Goal: Task Accomplishment & Management: Use online tool/utility

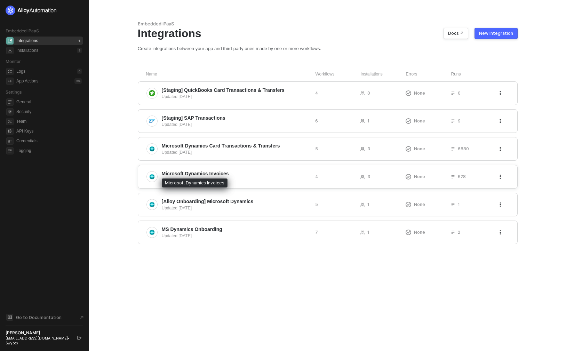
click at [227, 176] on span "Microsoft Dynamics Invoices" at bounding box center [195, 173] width 67 height 7
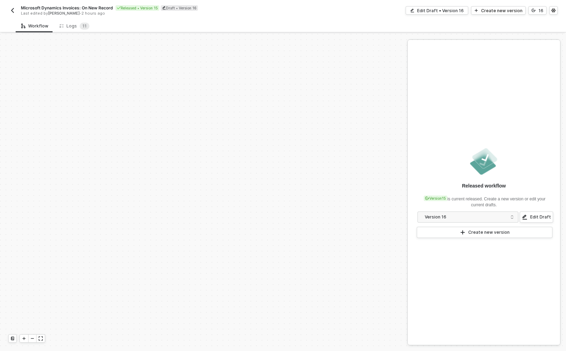
scroll to position [218, 0]
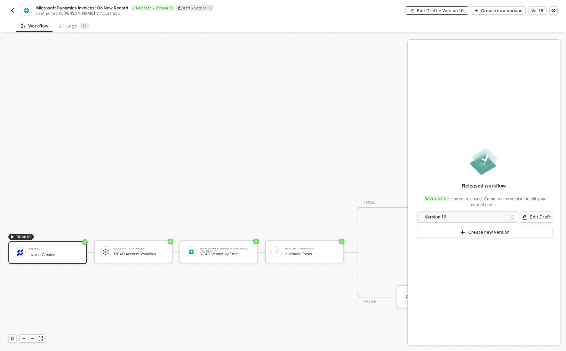
click at [446, 8] on div "Edit Draft • Version 16" at bounding box center [440, 11] width 47 height 6
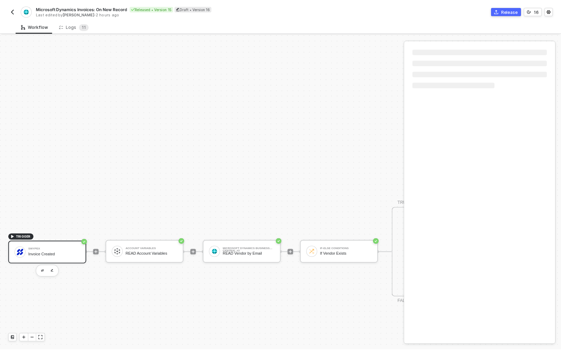
scroll to position [218, 125]
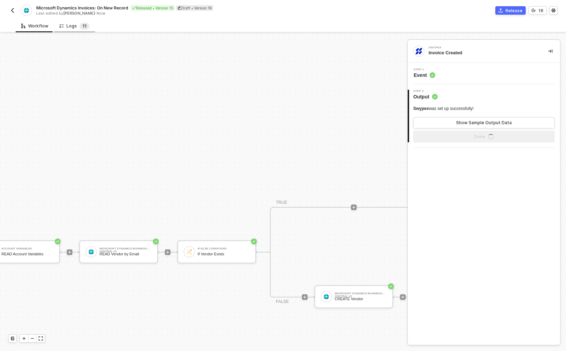
click at [82, 26] on span "1" at bounding box center [83, 25] width 2 height 5
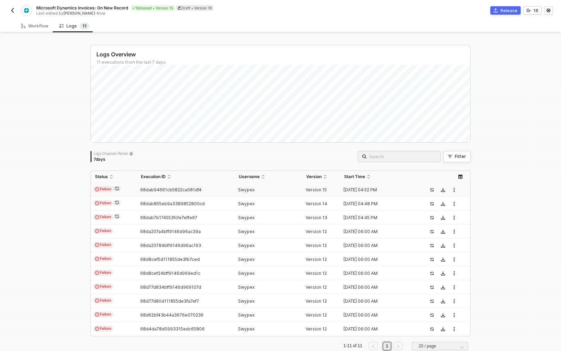
click at [213, 190] on div "68dab94661cb5822ca081df4" at bounding box center [183, 190] width 92 height 6
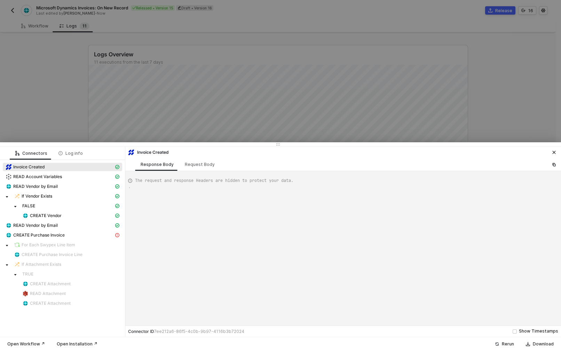
scroll to position [63, 0]
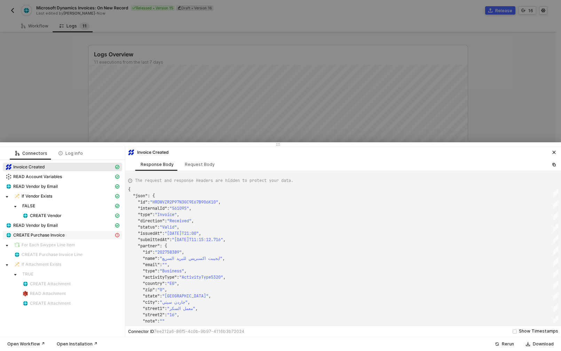
click at [54, 232] on div "CREATE Purchase Invoice" at bounding box center [60, 235] width 108 height 6
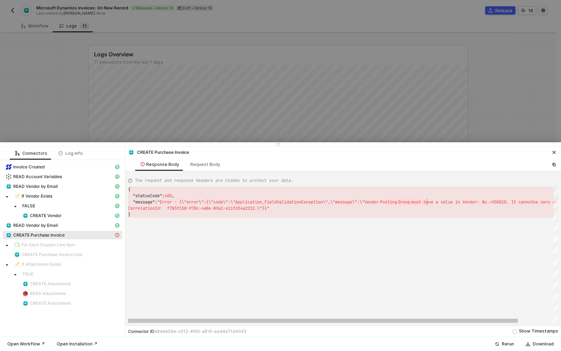
scroll to position [13, 142]
drag, startPoint x: 385, startPoint y: 202, endPoint x: 461, endPoint y: 206, distance: 76.0
click at [452, 217] on div "}" at bounding box center [352, 215] width 449 height 6
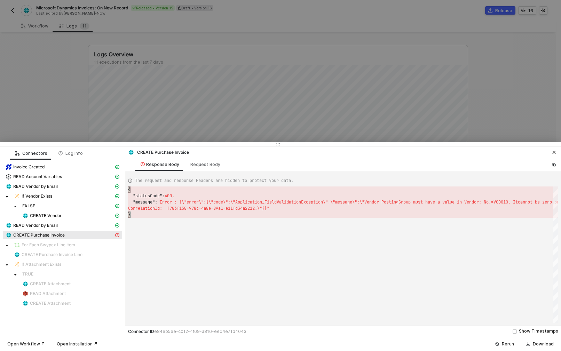
click at [212, 87] on div at bounding box center [280, 175] width 561 height 351
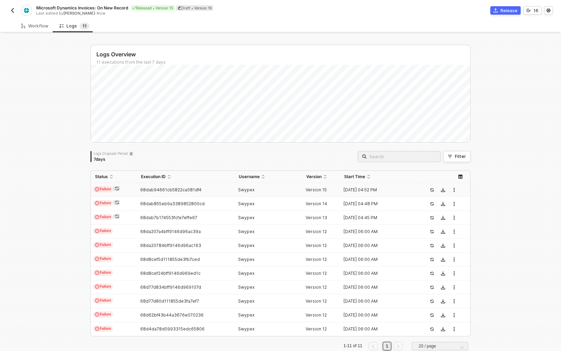
click at [430, 190] on icon "icon-success-page" at bounding box center [432, 190] width 4 height 4
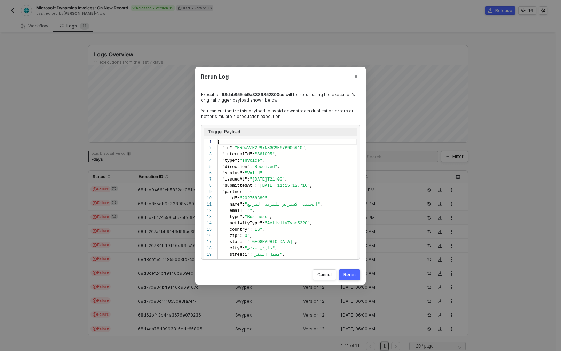
scroll to position [63, 0]
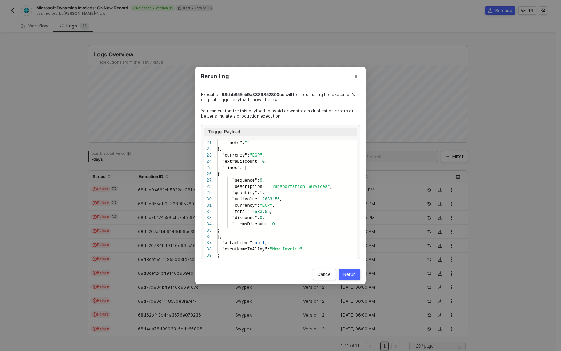
click at [351, 271] on button "Rerun" at bounding box center [349, 274] width 21 height 11
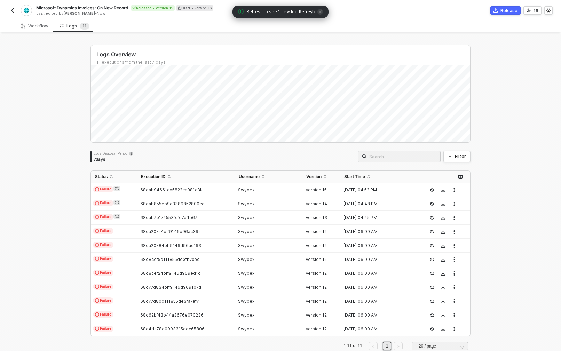
click at [304, 10] on span "Refresh" at bounding box center [307, 12] width 16 height 6
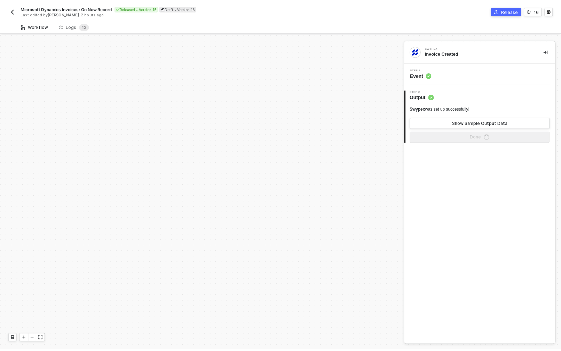
scroll to position [218, 0]
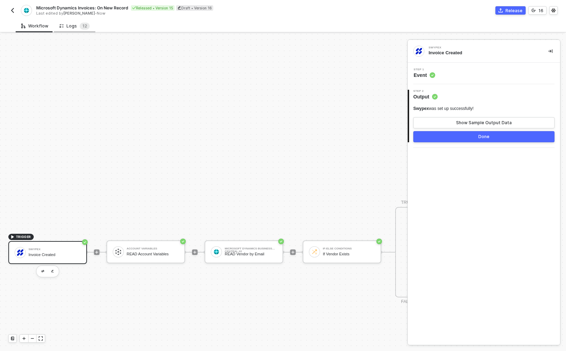
click at [69, 23] on div "Logs 1 2" at bounding box center [75, 26] width 30 height 7
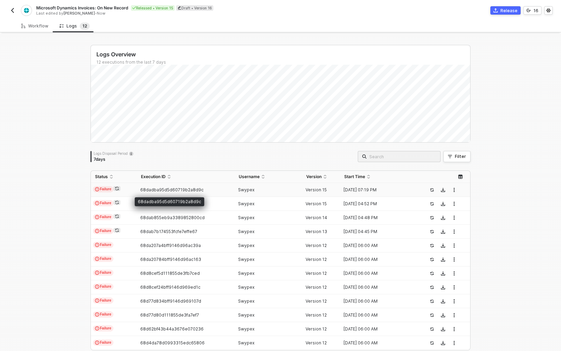
click at [176, 190] on span "68dadba95d5d60719b2a8d9c" at bounding box center [171, 189] width 63 height 5
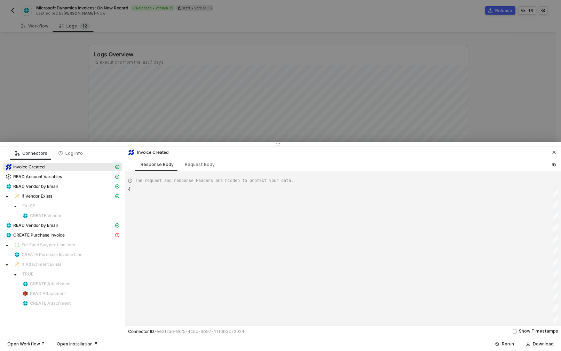
scroll to position [63, 0]
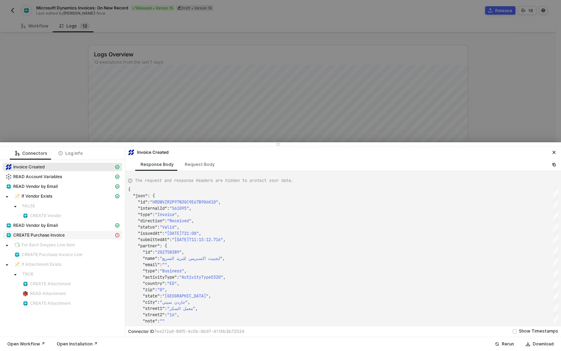
click at [71, 236] on div "CREATE Purchase Invoice" at bounding box center [60, 235] width 108 height 6
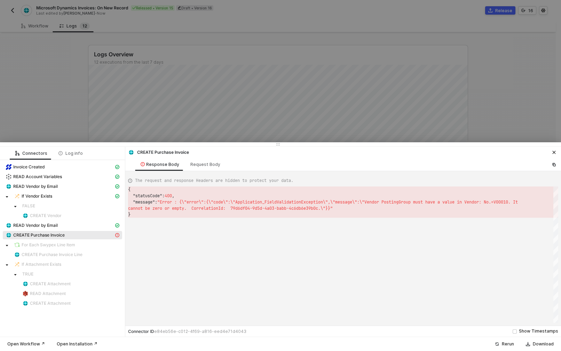
scroll to position [19, 0]
click at [554, 151] on icon "icon-close" at bounding box center [554, 152] width 4 height 4
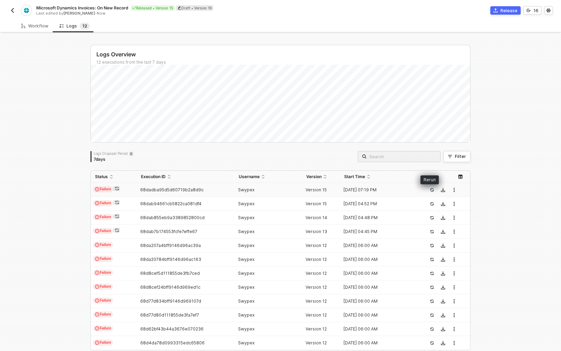
click at [433, 190] on button "button" at bounding box center [432, 190] width 8 height 8
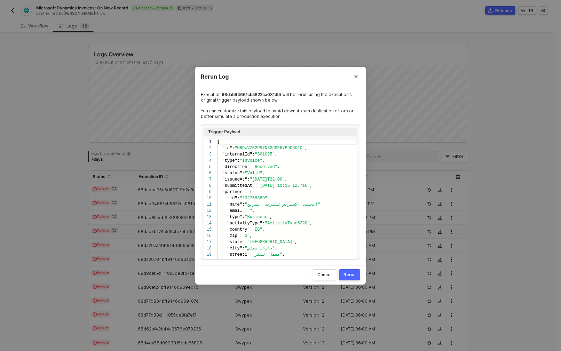
scroll to position [63, 0]
click at [351, 274] on div "Rerun" at bounding box center [350, 275] width 12 height 6
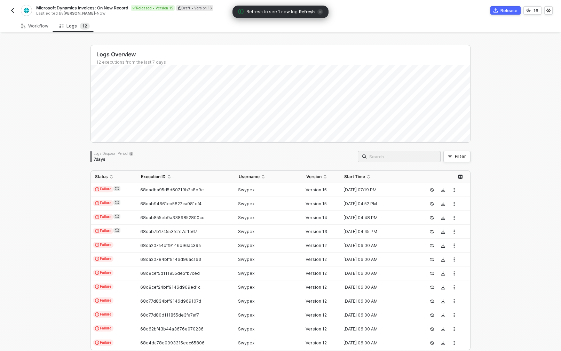
click at [305, 13] on span "Refresh" at bounding box center [307, 12] width 16 height 6
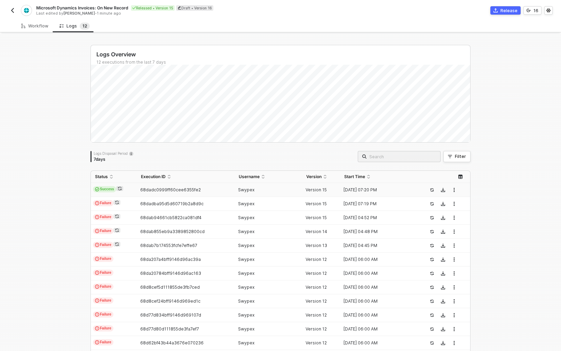
click at [194, 189] on span "68dadc0999ff60cee6355fe2" at bounding box center [170, 189] width 61 height 5
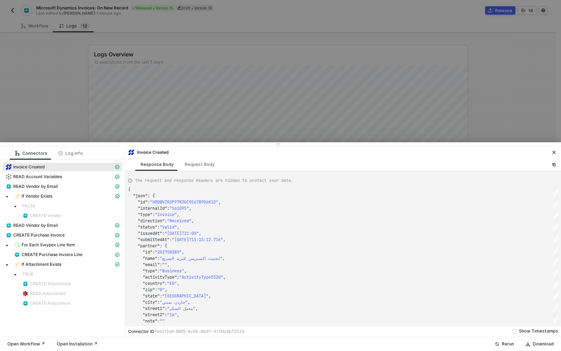
drag, startPoint x: 142, startPoint y: 62, endPoint x: 118, endPoint y: 53, distance: 25.7
click at [142, 62] on div at bounding box center [280, 175] width 561 height 351
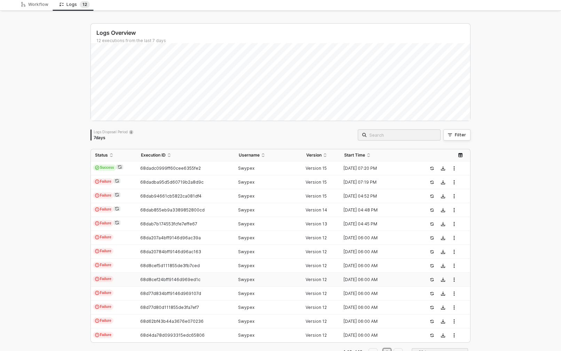
scroll to position [28, 0]
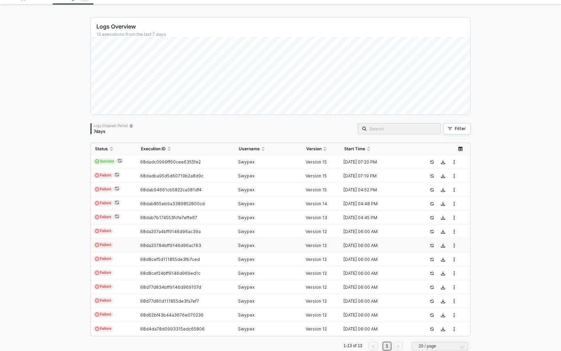
click at [151, 239] on td "68da20784bff9146d96ac163" at bounding box center [185, 246] width 97 height 14
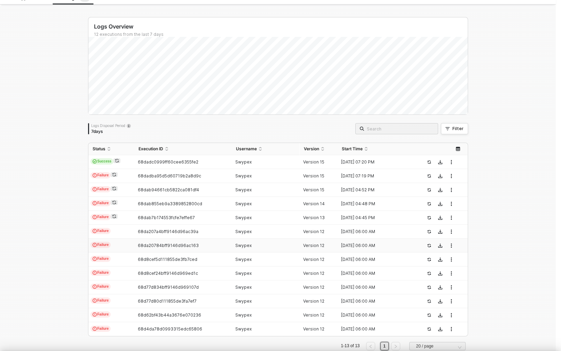
scroll to position [63, 0]
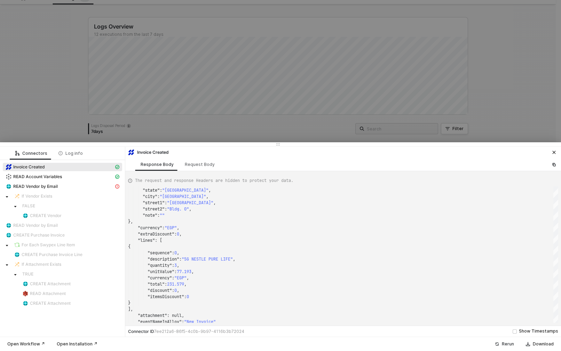
click at [508, 344] on div "Rerun" at bounding box center [508, 344] width 12 height 6
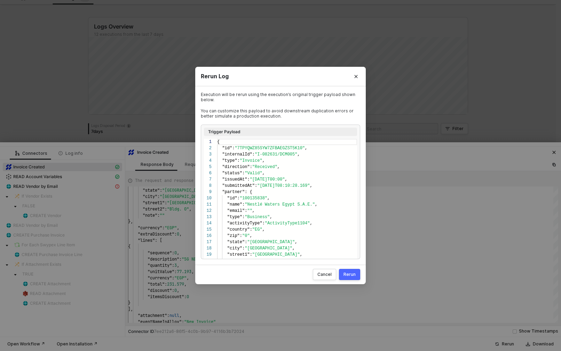
click at [354, 275] on div "Rerun" at bounding box center [350, 275] width 12 height 6
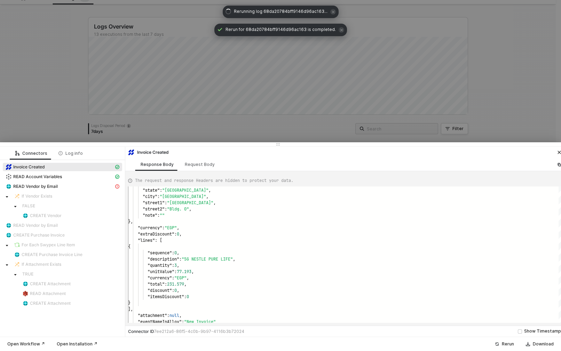
scroll to position [0, 0]
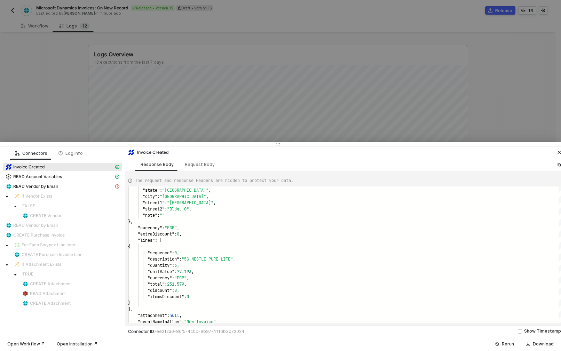
click at [498, 116] on div at bounding box center [280, 175] width 561 height 351
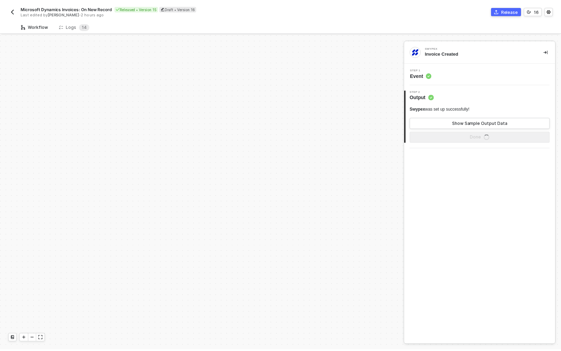
scroll to position [218, 0]
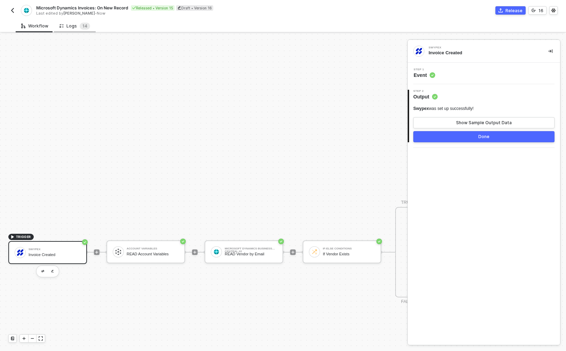
click at [77, 24] on div "Logs 1 4" at bounding box center [75, 26] width 31 height 7
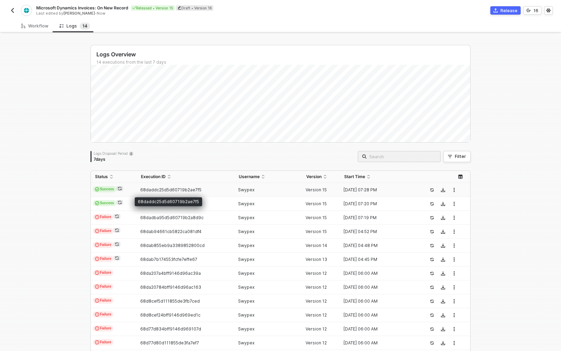
click at [182, 190] on span "68daddc25d5d60719b2ae7f5" at bounding box center [170, 189] width 61 height 5
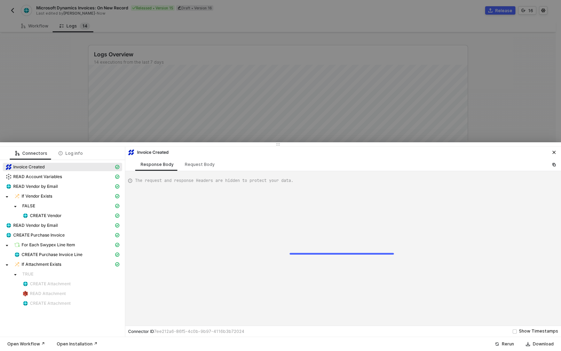
scroll to position [63, 0]
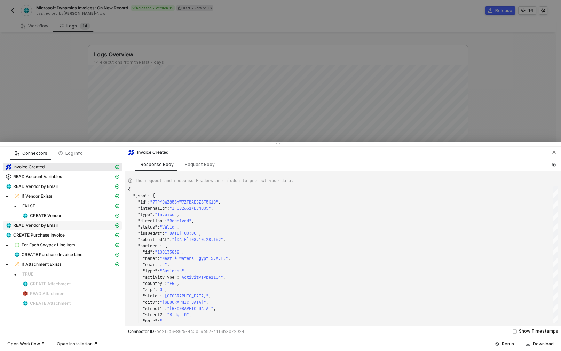
click at [58, 228] on div "READ Vendor by Email" at bounding box center [60, 225] width 108 height 6
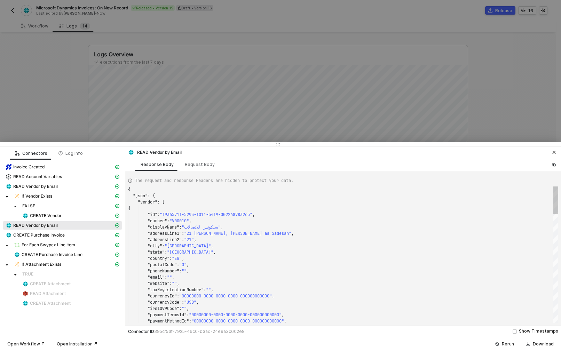
click at [192, 167] on div "Request Body" at bounding box center [200, 165] width 30 height 6
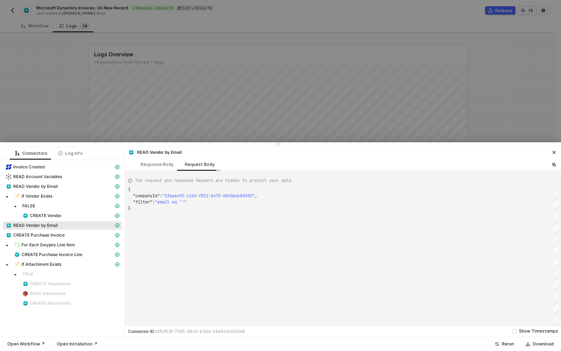
scroll to position [19, 0]
click at [191, 222] on div "{ "companyId" : "33aaec92-c16d-f011-b475-6045bdc8d932" , "filter" : "email eq '…" at bounding box center [343, 255] width 430 height 136
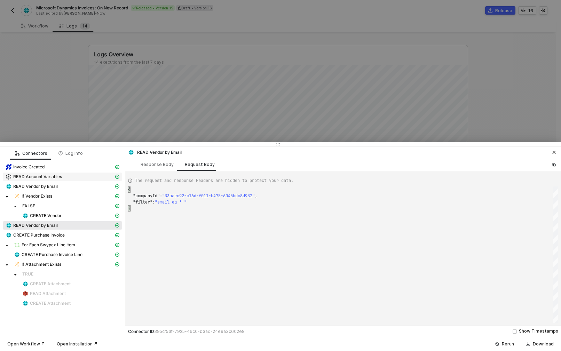
click at [52, 178] on span "READ Account Variables" at bounding box center [37, 177] width 49 height 6
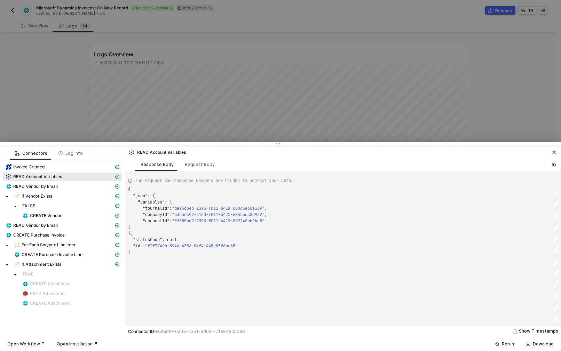
scroll to position [63, 0]
click at [52, 184] on span "READ Vendor by Email" at bounding box center [35, 187] width 45 height 6
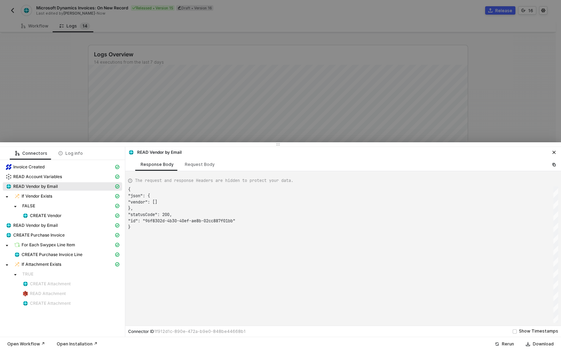
scroll to position [38, 0]
click at [54, 172] on div "Invoice Created" at bounding box center [62, 168] width 119 height 10
click at [54, 169] on div "Invoice Created" at bounding box center [60, 167] width 108 height 6
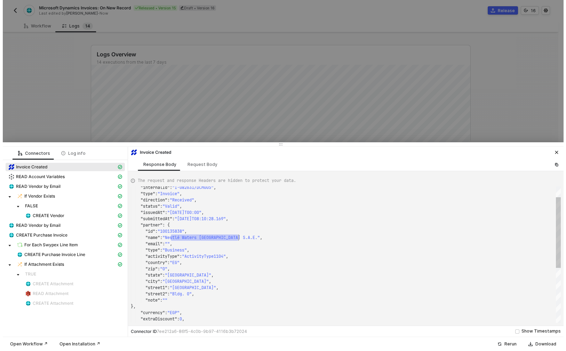
scroll to position [6, 105]
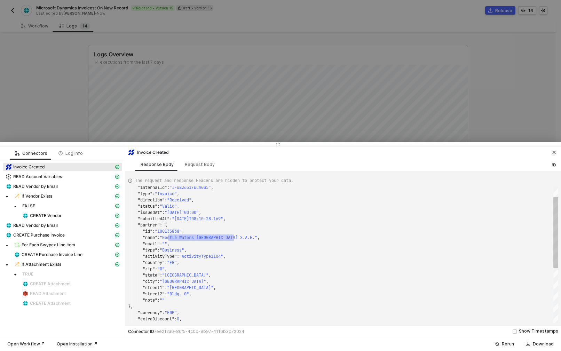
drag, startPoint x: 167, startPoint y: 237, endPoint x: 233, endPoint y: 235, distance: 65.5
click at [553, 153] on icon "icon-close" at bounding box center [554, 152] width 4 height 4
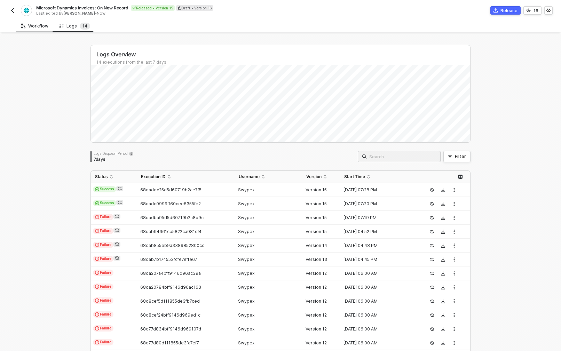
click at [37, 27] on div "Workflow" at bounding box center [34, 26] width 27 height 6
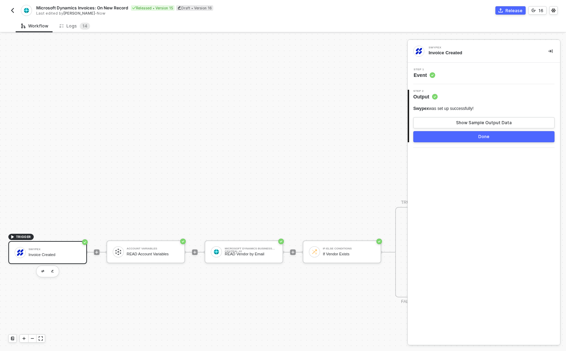
scroll to position [218, 0]
click at [247, 251] on div "Microsoft Dynamics Business Central #2 READ Vendor by Email" at bounding box center [251, 251] width 52 height 13
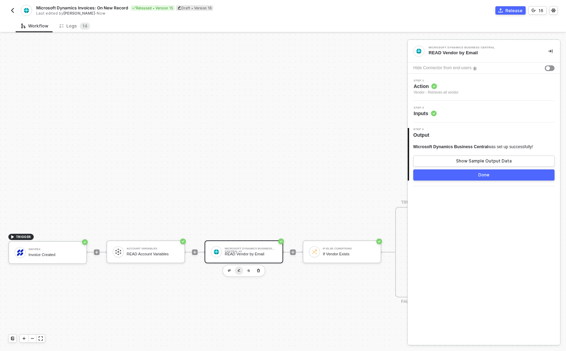
click at [239, 271] on img "button" at bounding box center [239, 270] width 3 height 3
click at [473, 54] on div "READ Vendor by Email" at bounding box center [483, 53] width 109 height 6
click at [472, 54] on div "READ Vendor by Email" at bounding box center [483, 53] width 109 height 6
click at [445, 116] on div "Step 2 Inputs" at bounding box center [485, 111] width 151 height 10
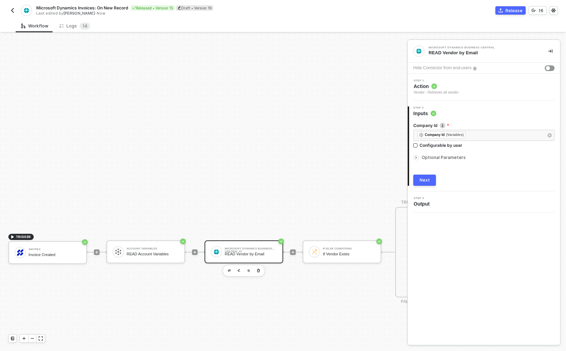
click at [444, 159] on span "Optional Parameters" at bounding box center [444, 157] width 44 height 5
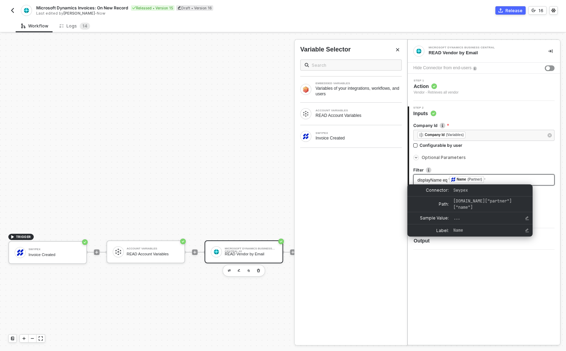
click at [477, 182] on div "(Partner)" at bounding box center [475, 180] width 15 height 6
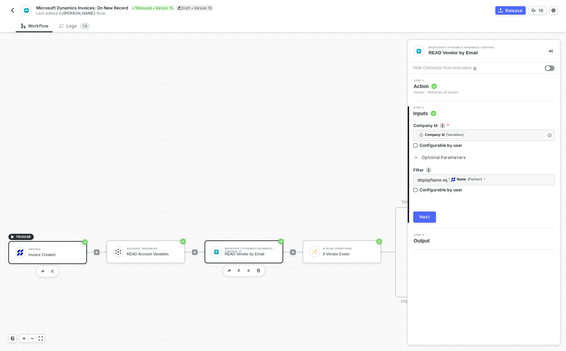
click at [58, 252] on div "Swypex Invoice Created" at bounding box center [55, 252] width 52 height 13
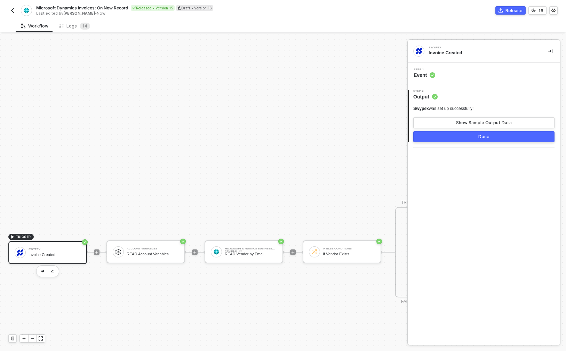
click at [432, 102] on div "Swypex was set up successfully! Show Sample Output Data Done" at bounding box center [483, 121] width 141 height 42
click at [430, 97] on span "Output" at bounding box center [425, 96] width 24 height 7
click at [462, 123] on div "Show Sample Output Data" at bounding box center [484, 123] width 56 height 6
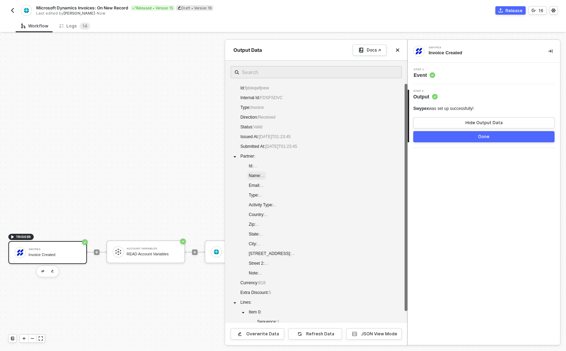
click at [260, 179] on span "Name : ..." at bounding box center [256, 176] width 18 height 8
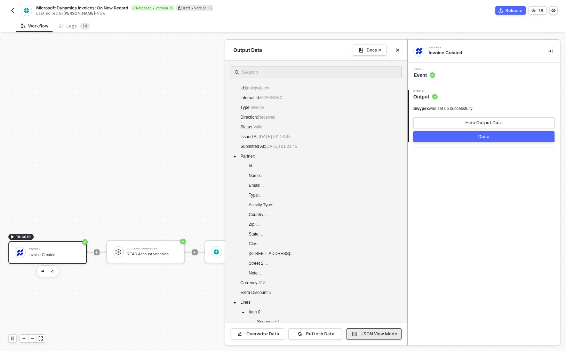
click at [369, 333] on div "JSON View Mode" at bounding box center [379, 334] width 36 height 6
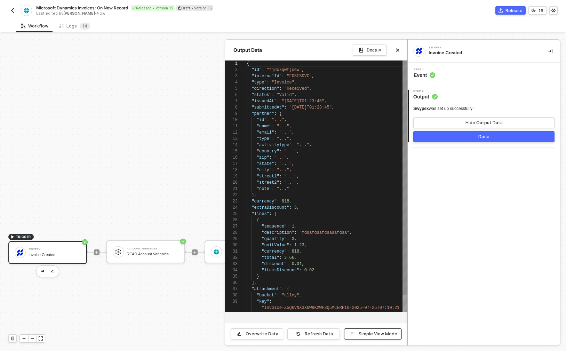
scroll to position [63, 0]
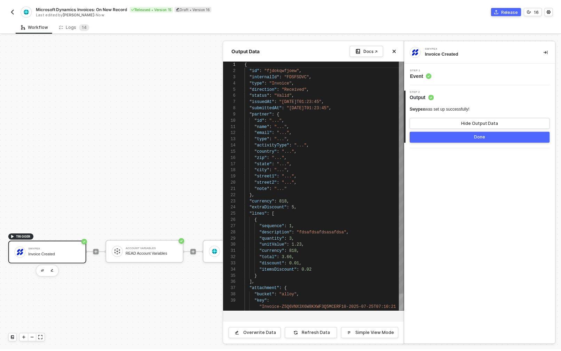
scroll to position [0, 18]
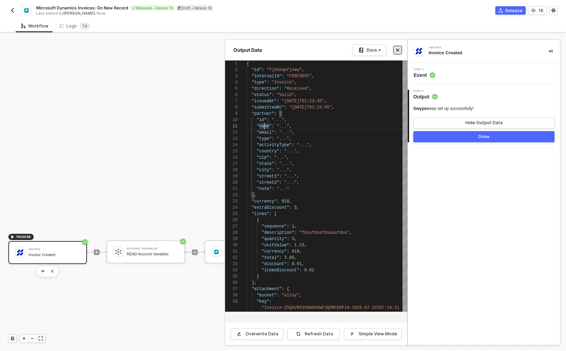
click at [400, 50] on icon "icon-close" at bounding box center [398, 50] width 4 height 4
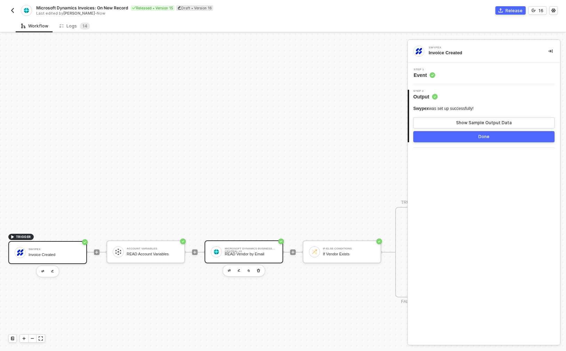
click at [260, 246] on div "Microsoft Dynamics Business Central #2 READ Vendor by Email" at bounding box center [251, 251] width 52 height 13
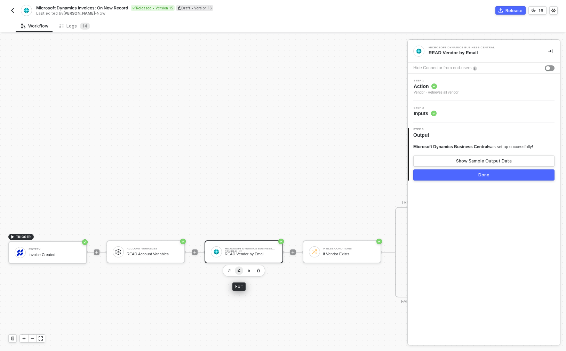
click at [240, 270] on button "button" at bounding box center [239, 271] width 8 height 8
click at [444, 114] on div "Step 2 Inputs" at bounding box center [485, 111] width 151 height 10
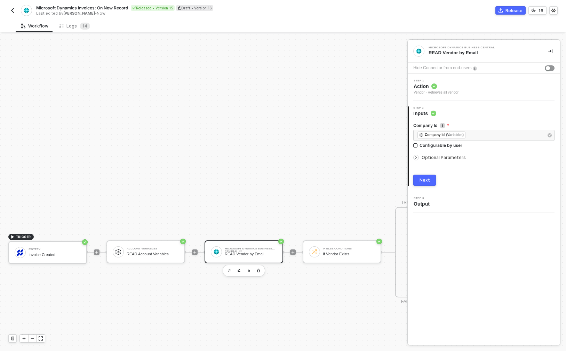
click at [457, 157] on span "Optional Parameters" at bounding box center [444, 157] width 44 height 5
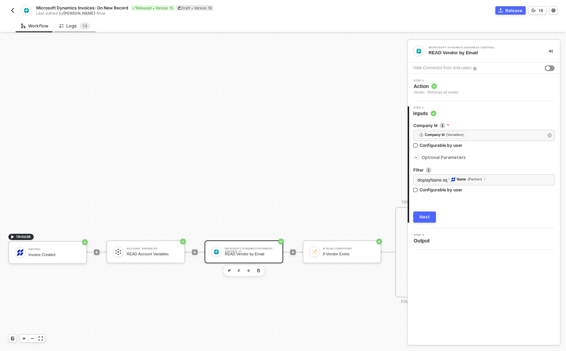
click at [70, 22] on div "Logs 1 4" at bounding box center [75, 25] width 42 height 13
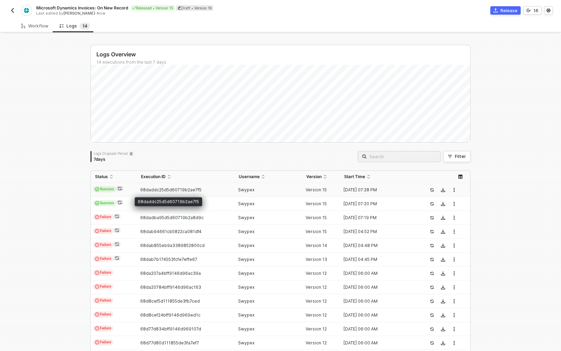
click at [189, 188] on span "68daddc25d5d60719b2ae7f5" at bounding box center [170, 189] width 61 height 5
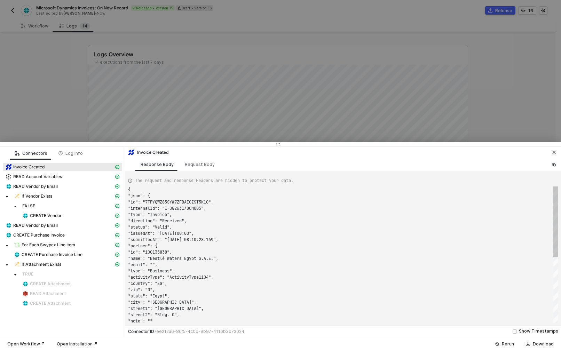
scroll to position [63, 0]
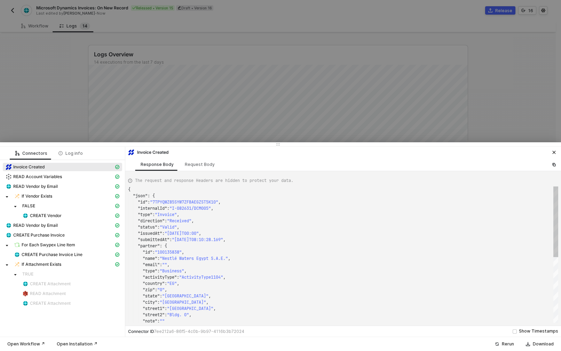
click at [146, 246] on span ""partner"" at bounding box center [149, 246] width 22 height 6
click at [153, 261] on span ""name"" at bounding box center [150, 259] width 15 height 6
click at [53, 186] on span "READ Vendor by Email" at bounding box center [35, 187] width 45 height 6
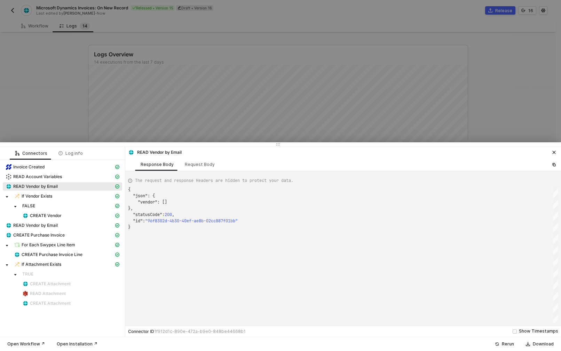
scroll to position [38, 0]
click at [200, 166] on div "Request Body" at bounding box center [200, 165] width 30 height 6
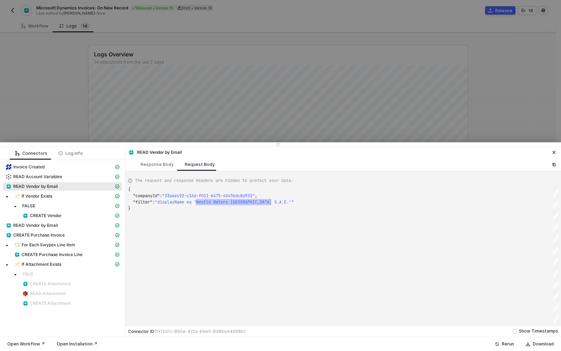
scroll to position [13, 143]
drag, startPoint x: 197, startPoint y: 205, endPoint x: 273, endPoint y: 204, distance: 76.6
click at [54, 197] on div "If Vendor Exists" at bounding box center [64, 196] width 100 height 6
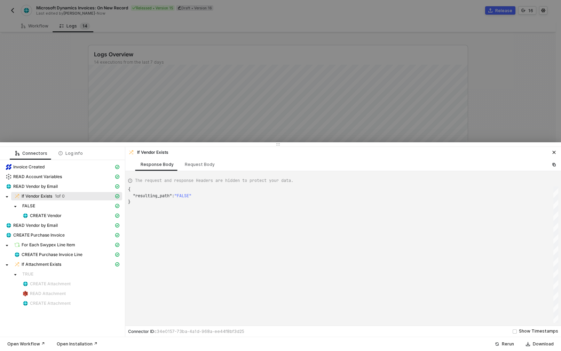
scroll to position [13, 0]
click at [45, 215] on span "CREATE Vendor" at bounding box center [46, 216] width 32 height 6
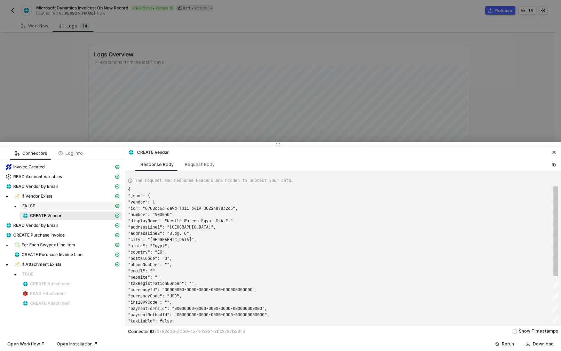
scroll to position [63, 0]
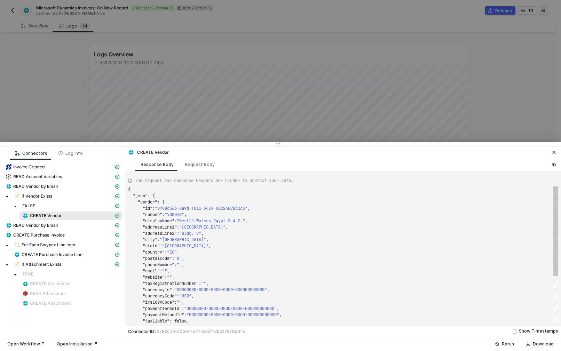
click at [44, 227] on span "READ Vendor by Email" at bounding box center [35, 226] width 45 height 6
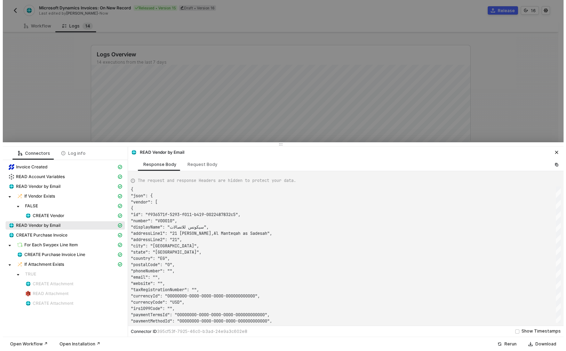
scroll to position [63, 0]
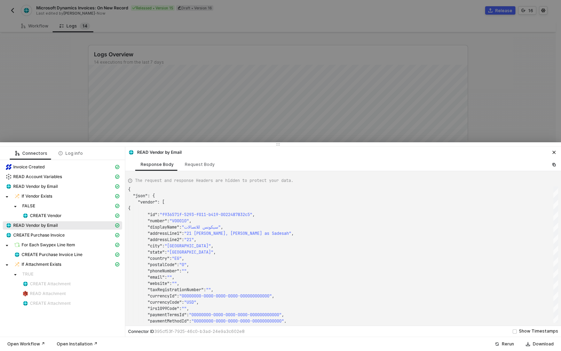
click at [558, 151] on div "READ Vendor by Email" at bounding box center [343, 152] width 436 height 10
click at [68, 35] on div at bounding box center [280, 175] width 561 height 351
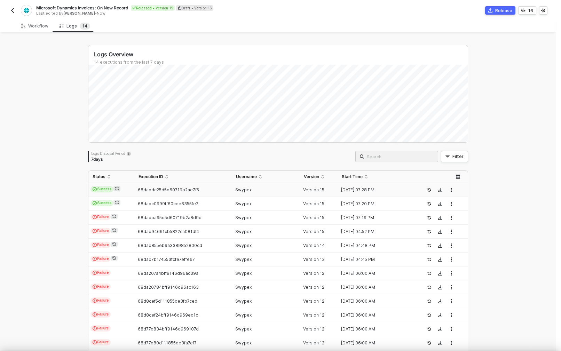
click at [34, 29] on div at bounding box center [280, 175] width 561 height 351
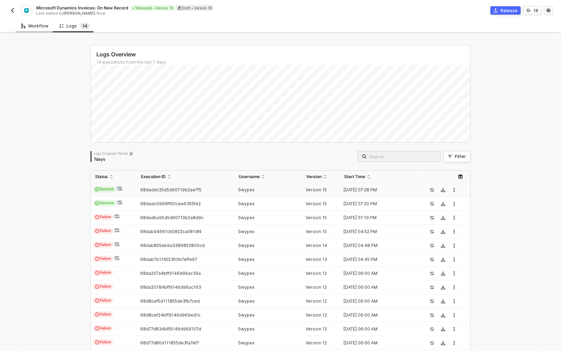
click at [37, 27] on div "Workflow" at bounding box center [34, 26] width 27 height 6
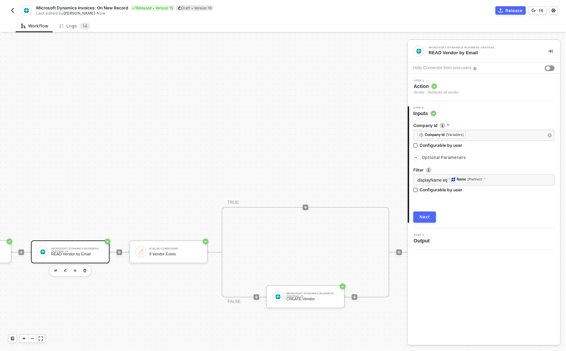
scroll to position [218, 192]
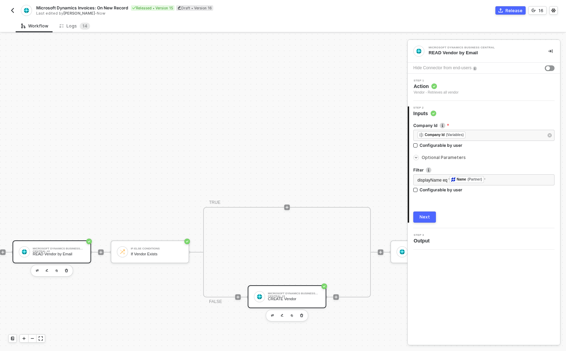
click at [284, 294] on div "Microsoft Dynamics Business Central #3" at bounding box center [294, 293] width 52 height 3
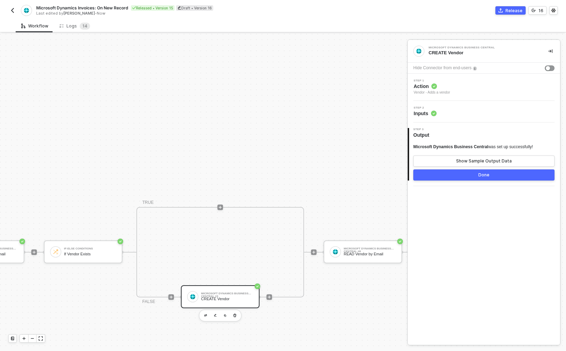
scroll to position [218, 331]
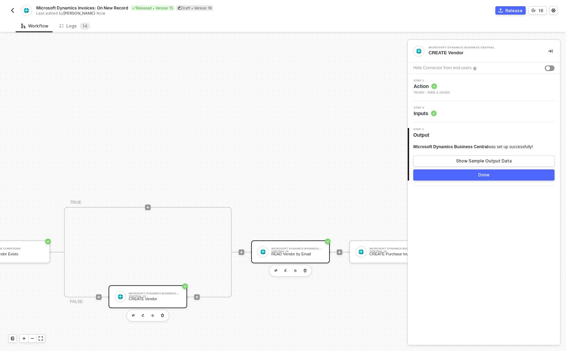
click at [284, 256] on div "READ Vendor by Email" at bounding box center [297, 254] width 52 height 5
click at [428, 116] on span "Inputs" at bounding box center [425, 113] width 23 height 7
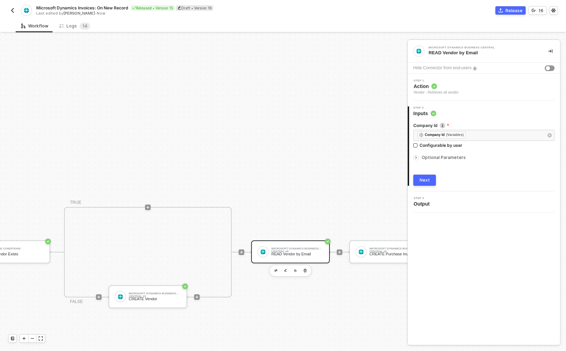
click at [445, 155] on div "Optional Parameters" at bounding box center [483, 158] width 141 height 8
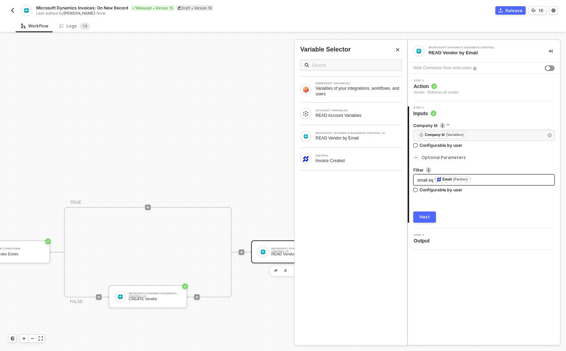
click at [424, 180] on span "email eq '" at bounding box center [427, 180] width 18 height 5
click at [473, 182] on div "(Partner)" at bounding box center [474, 180] width 15 height 6
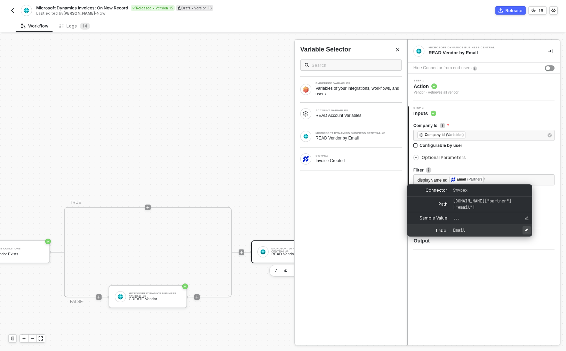
click at [525, 229] on button "Edit Label" at bounding box center [527, 230] width 8 height 8
click at [508, 203] on span "swypex.data["partner"]["email"]" at bounding box center [489, 204] width 72 height 13
click at [489, 202] on span "swypex.data["partner"]["email"]" at bounding box center [482, 204] width 58 height 12
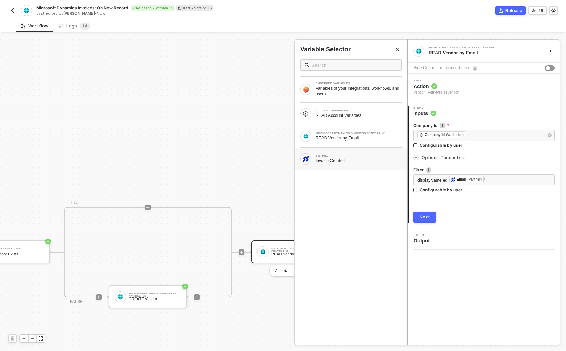
click at [355, 160] on div "Invoice Created" at bounding box center [359, 161] width 86 height 6
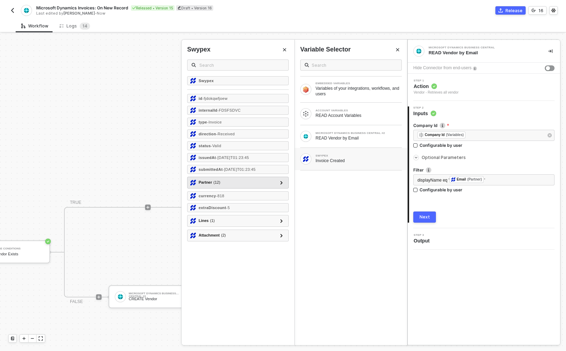
click at [242, 182] on div "Partner ( 12 )" at bounding box center [233, 183] width 87 height 8
click at [284, 182] on div at bounding box center [281, 183] width 8 height 8
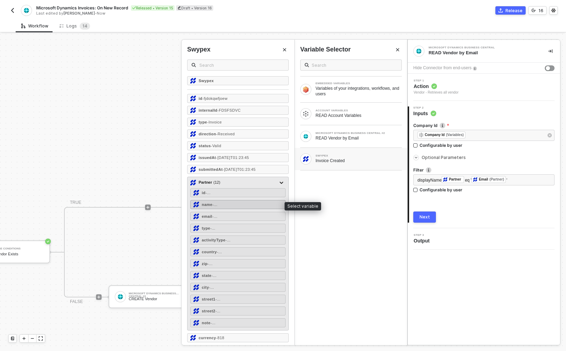
click at [233, 204] on div "name - ..." at bounding box center [237, 204] width 95 height 9
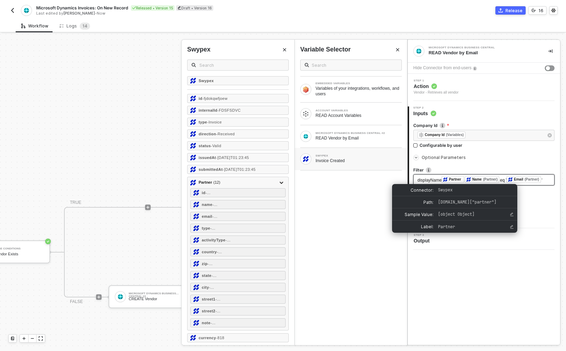
click at [464, 181] on div "Partner" at bounding box center [453, 179] width 23 height 7
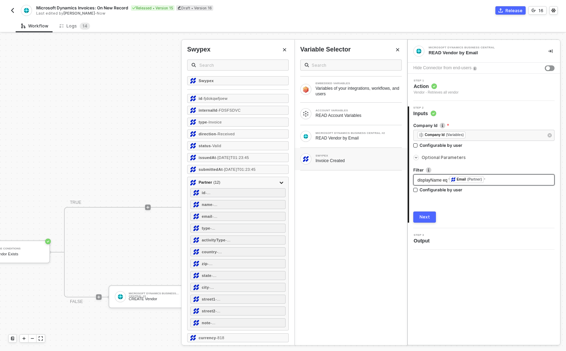
click at [475, 180] on div "(Partner)" at bounding box center [474, 180] width 15 height 6
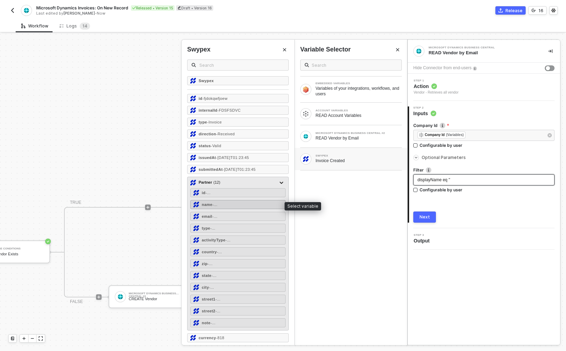
click at [203, 204] on strong "name" at bounding box center [207, 205] width 11 height 4
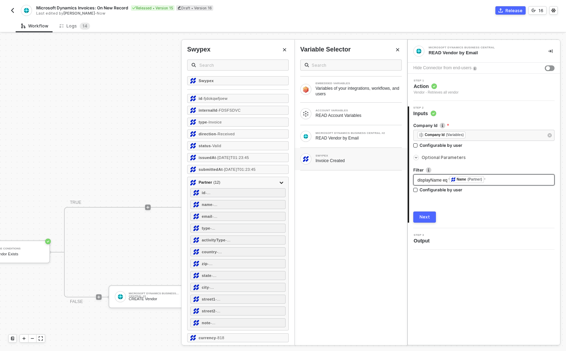
click at [364, 218] on div "EMBEDDED VARIABLES Variables of your integrations, workflows, and users ACCOUNT…" at bounding box center [351, 199] width 113 height 291
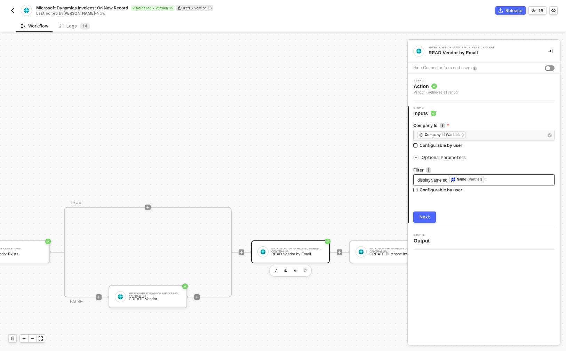
click at [428, 216] on div "Next" at bounding box center [425, 217] width 10 height 6
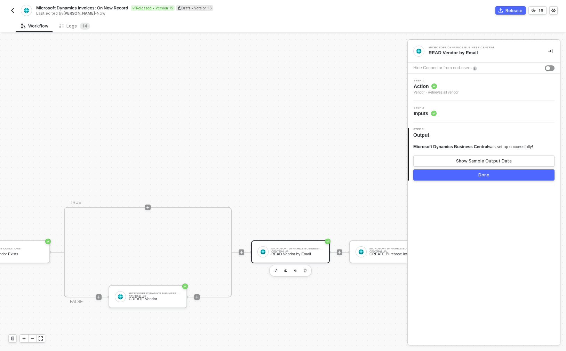
click at [495, 175] on button "Done" at bounding box center [483, 174] width 141 height 11
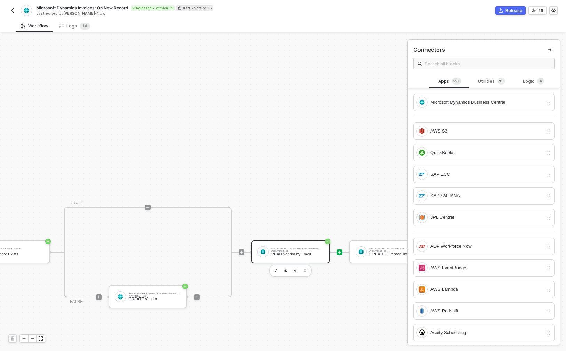
click at [307, 254] on div "READ Vendor by Email" at bounding box center [297, 254] width 52 height 5
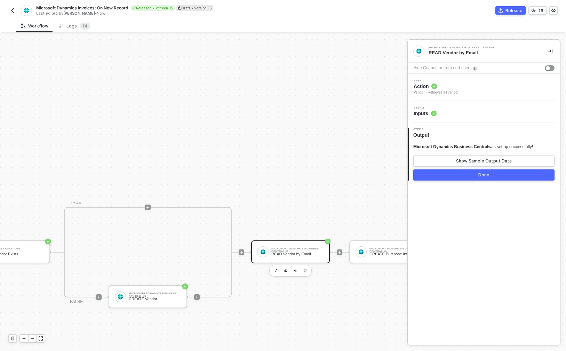
click at [432, 113] on span "Inputs" at bounding box center [425, 113] width 23 height 7
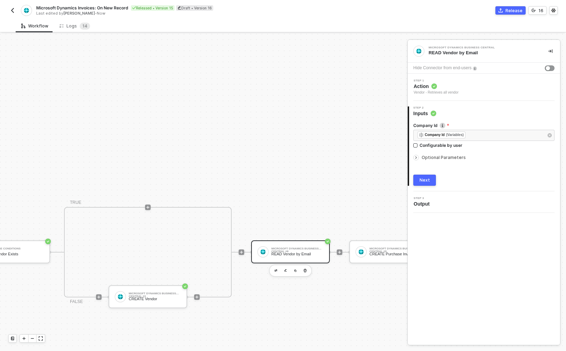
click at [425, 158] on span "Optional Parameters" at bounding box center [444, 157] width 44 height 5
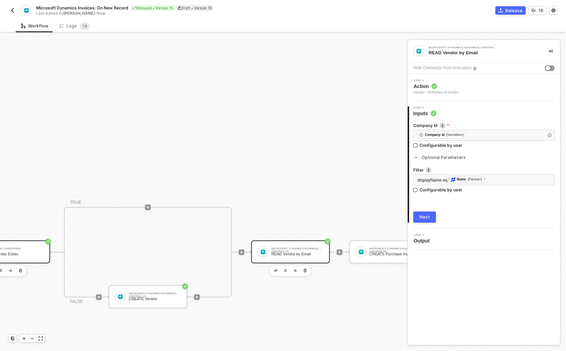
click at [23, 259] on div "If-Else Conditions If Vendor Exists" at bounding box center [10, 251] width 79 height 23
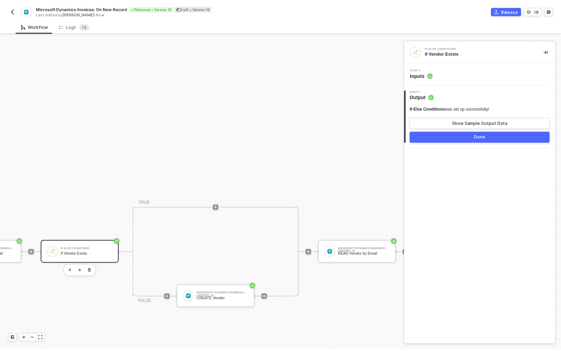
scroll to position [218, 203]
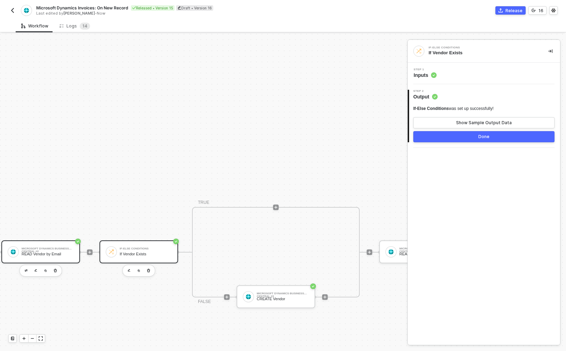
click at [52, 258] on div "Microsoft Dynamics Business Central #2 READ Vendor by Email" at bounding box center [48, 251] width 52 height 13
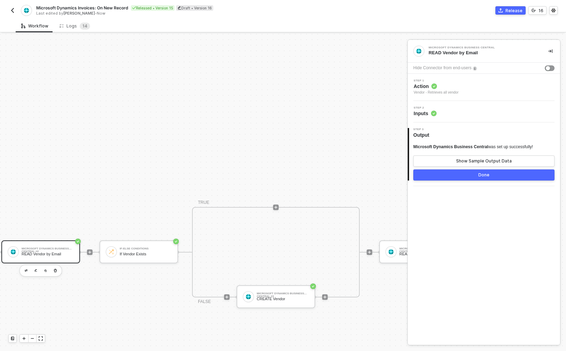
click at [425, 114] on span "Inputs" at bounding box center [425, 113] width 23 height 7
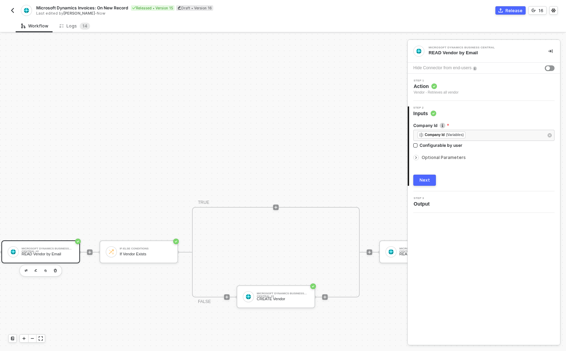
click at [428, 157] on span "Optional Parameters" at bounding box center [444, 157] width 44 height 5
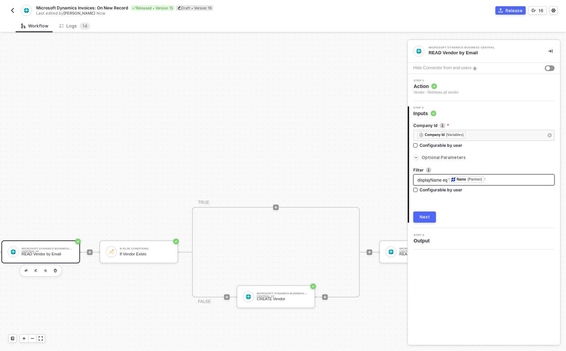
click at [439, 181] on span "displayName eq '" at bounding box center [434, 180] width 32 height 5
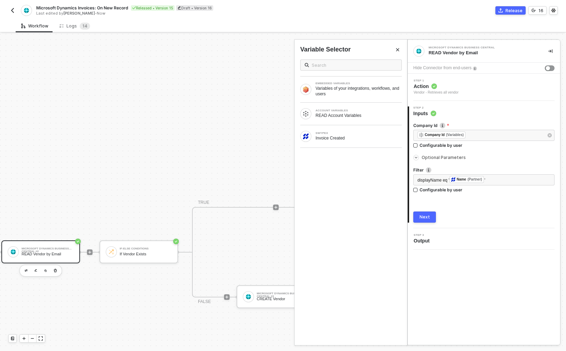
click at [507, 11] on button "Release" at bounding box center [511, 10] width 30 height 8
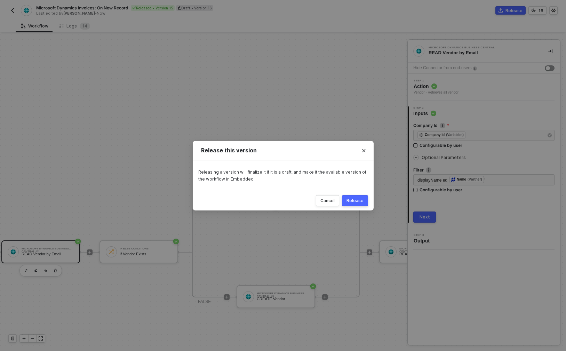
click at [358, 206] on button "Release" at bounding box center [355, 200] width 26 height 11
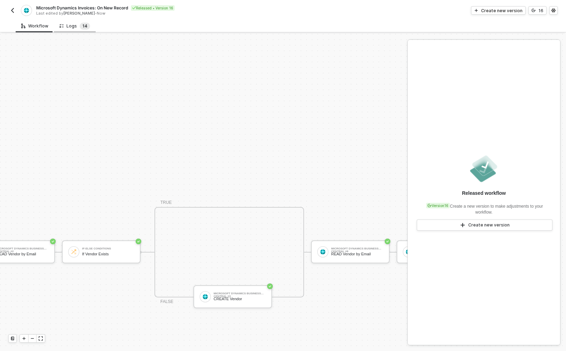
click at [80, 26] on sup "1 4" at bounding box center [85, 26] width 10 height 7
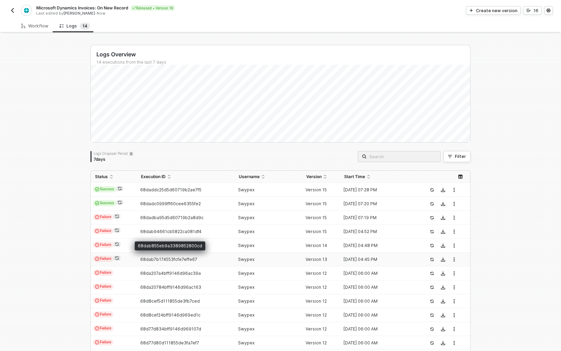
scroll to position [58, 0]
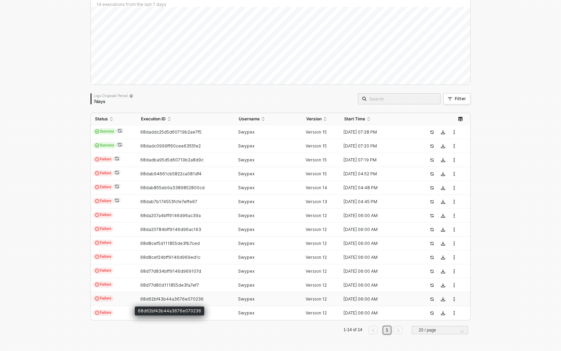
click at [195, 301] on span "68d62bf43b44a3676e070236" at bounding box center [171, 299] width 63 height 5
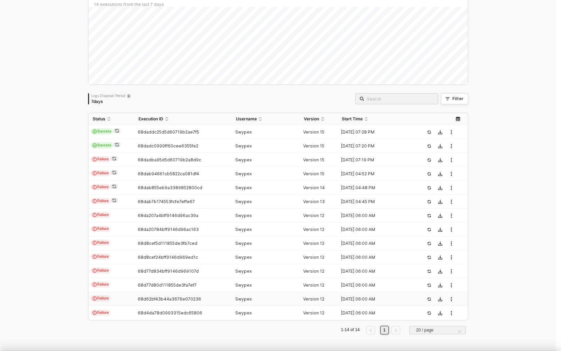
scroll to position [63, 0]
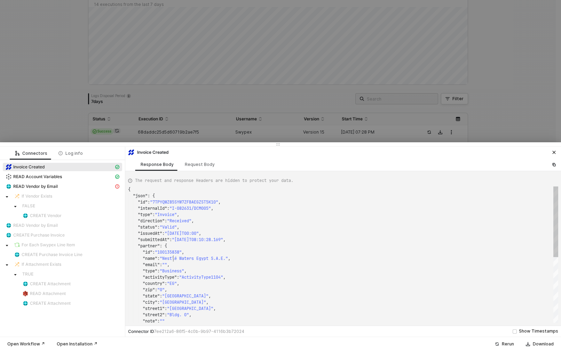
click at [63, 134] on div at bounding box center [280, 175] width 561 height 351
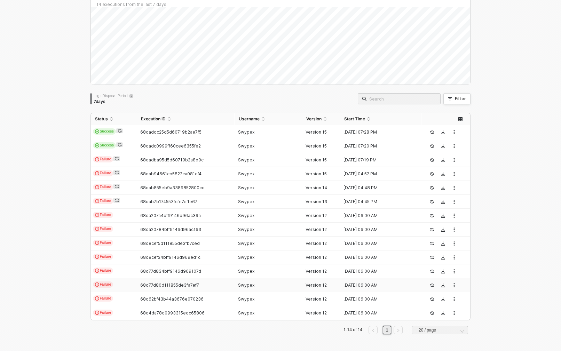
click at [169, 287] on span "68d77d80d111855de3fa7ef7" at bounding box center [169, 285] width 59 height 5
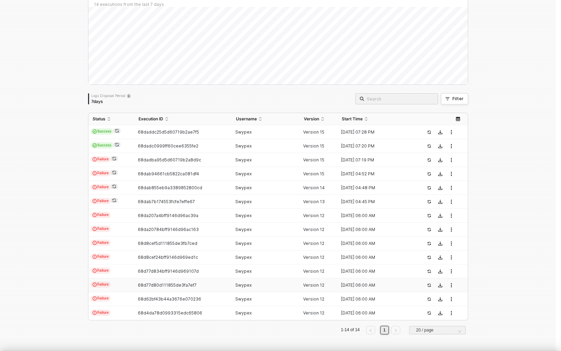
scroll to position [63, 0]
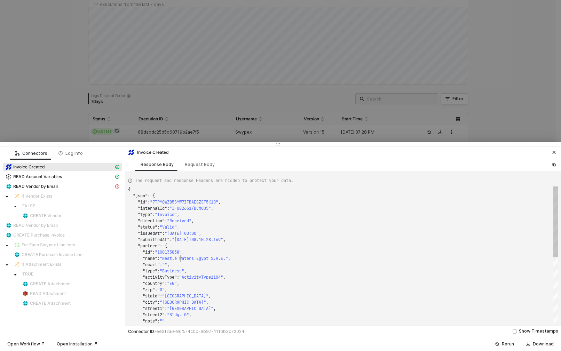
click at [180, 259] on span ""Nestlé Waters Egypt S.A.E."" at bounding box center [194, 259] width 68 height 6
click at [46, 114] on div at bounding box center [280, 175] width 561 height 351
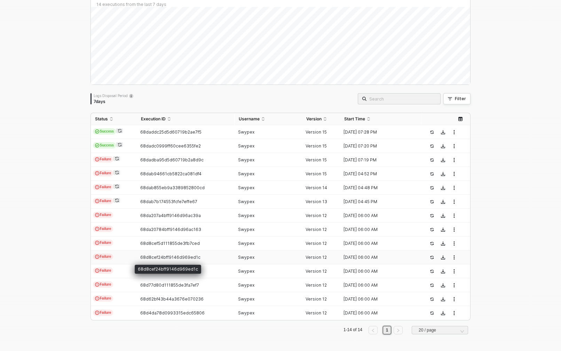
click at [155, 255] on span "68d8cef24bff9146d969ed1c" at bounding box center [170, 257] width 60 height 5
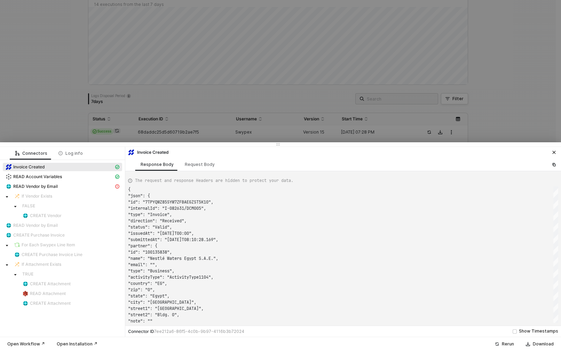
scroll to position [63, 0]
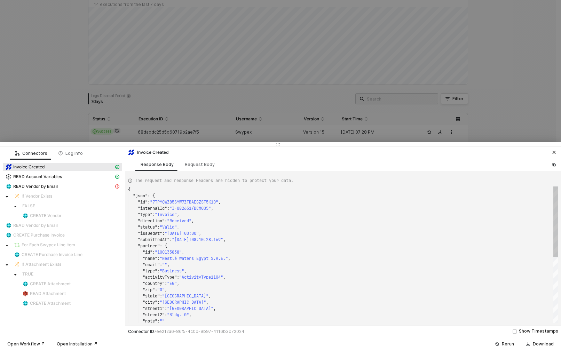
click at [87, 90] on div at bounding box center [280, 175] width 561 height 351
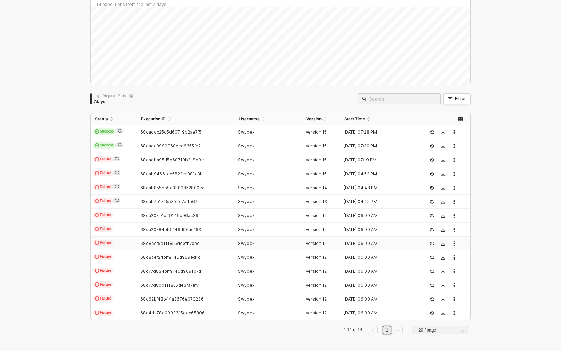
click at [171, 245] on span "68d8cef5d111855de3fb7ced" at bounding box center [170, 243] width 60 height 5
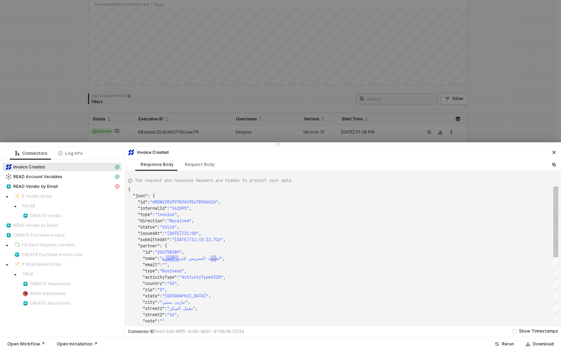
drag, startPoint x: 182, startPoint y: 258, endPoint x: 218, endPoint y: 259, distance: 36.6
click at [511, 344] on div "Rerun" at bounding box center [508, 344] width 12 height 6
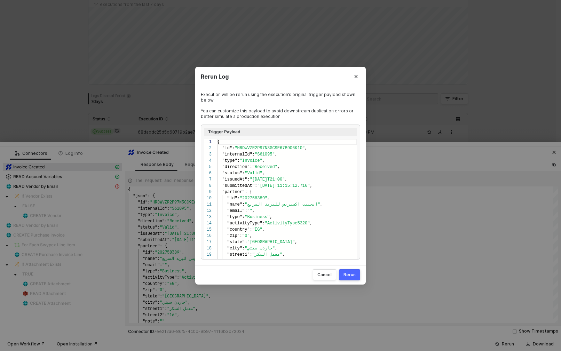
scroll to position [63, 0]
click at [358, 277] on button "Rerun" at bounding box center [349, 274] width 21 height 11
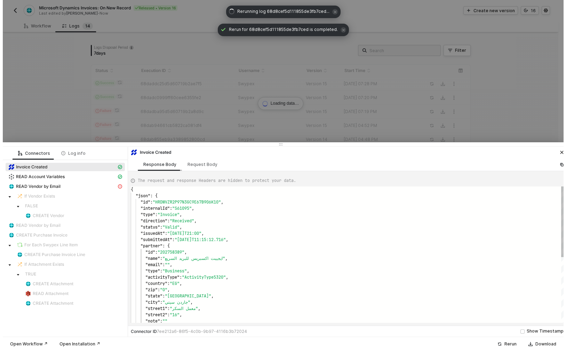
scroll to position [0, 0]
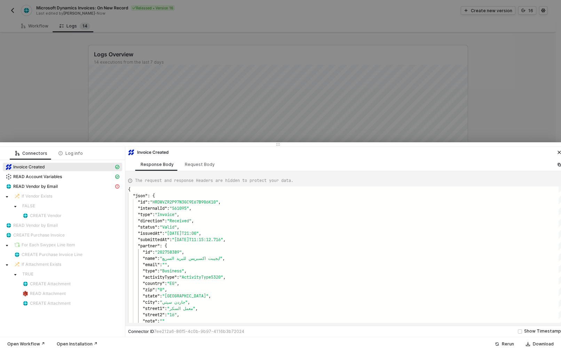
click at [88, 104] on div at bounding box center [280, 175] width 561 height 351
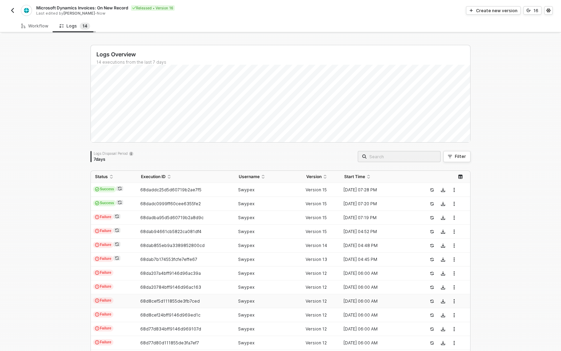
click at [62, 24] on icon at bounding box center [62, 26] width 4 height 6
click at [33, 27] on div "Workflow" at bounding box center [34, 26] width 27 height 6
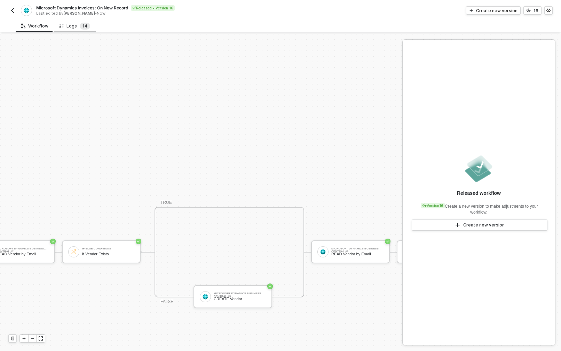
scroll to position [218, 203]
click at [88, 27] on div "Logs 1 4" at bounding box center [75, 25] width 42 height 13
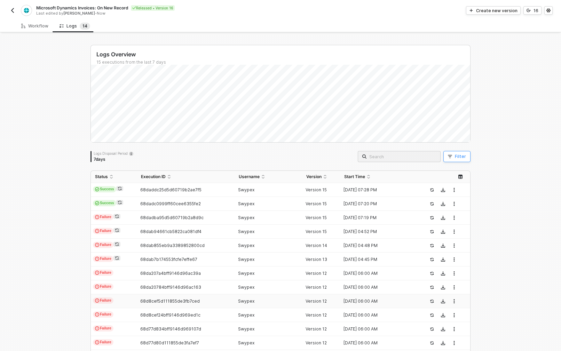
click at [446, 157] on button "Filter" at bounding box center [456, 156] width 27 height 11
click at [66, 25] on div "Logs 1 4" at bounding box center [75, 26] width 31 height 7
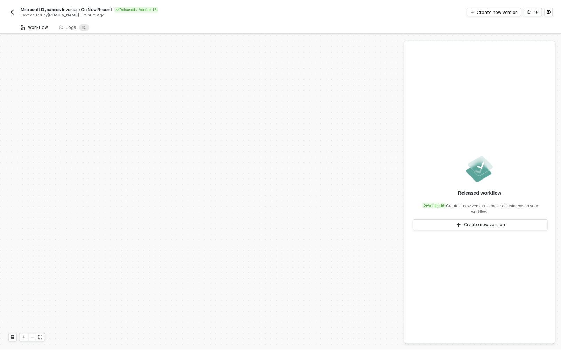
scroll to position [218, 0]
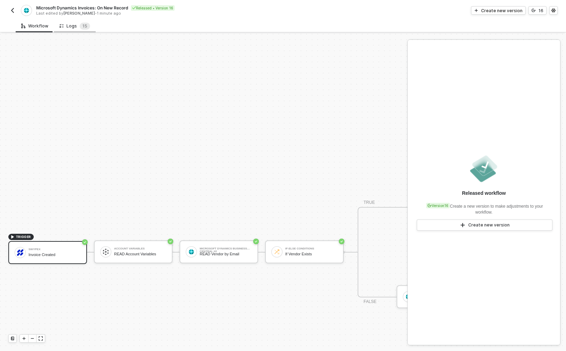
click at [74, 28] on div "Logs 1 5" at bounding box center [75, 26] width 31 height 7
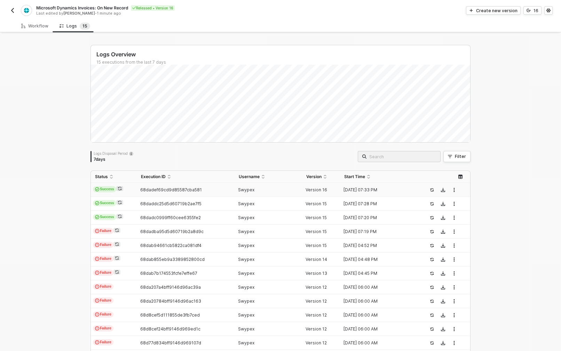
click at [176, 191] on span "68dadef69cd9d85587cba581" at bounding box center [171, 189] width 62 height 5
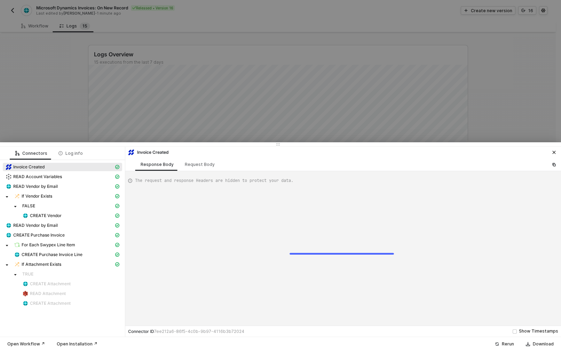
scroll to position [63, 0]
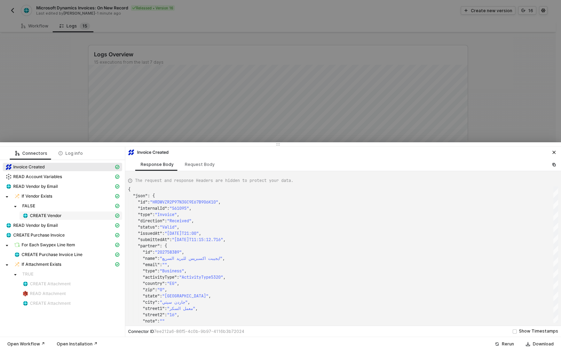
click at [83, 215] on div "CREATE Vendor" at bounding box center [68, 216] width 92 height 6
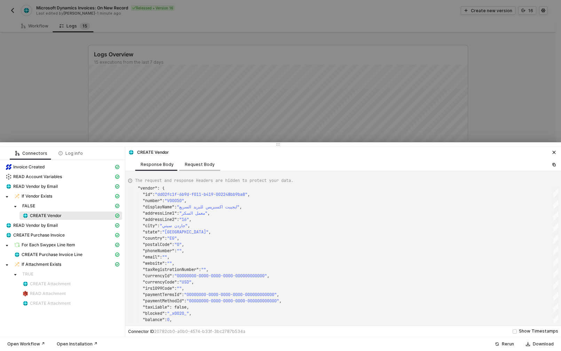
click at [195, 163] on div "Request Body" at bounding box center [200, 165] width 30 height 6
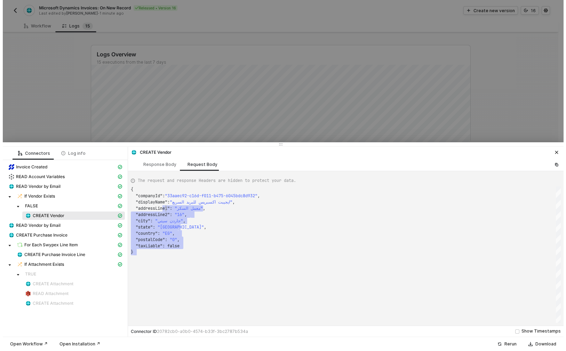
scroll to position [6, 27]
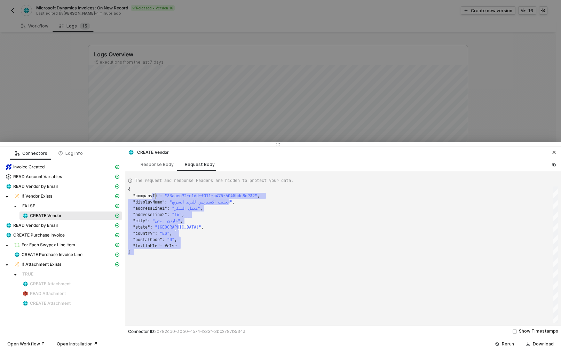
drag, startPoint x: 200, startPoint y: 251, endPoint x: 157, endPoint y: 198, distance: 68.5
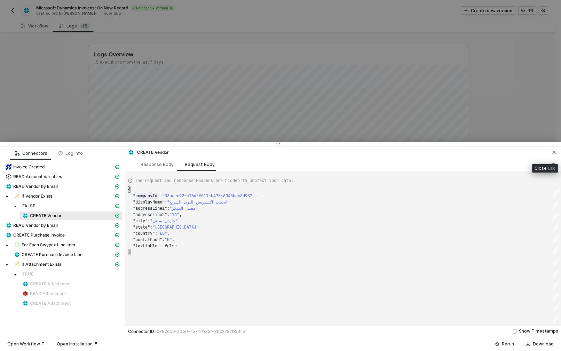
click at [553, 151] on icon "icon-close" at bounding box center [554, 152] width 3 height 3
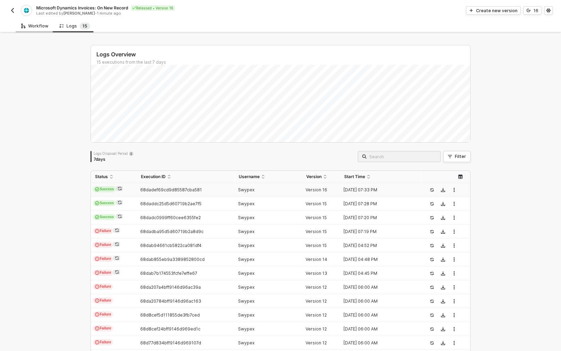
click at [42, 27] on div "Workflow" at bounding box center [34, 26] width 27 height 6
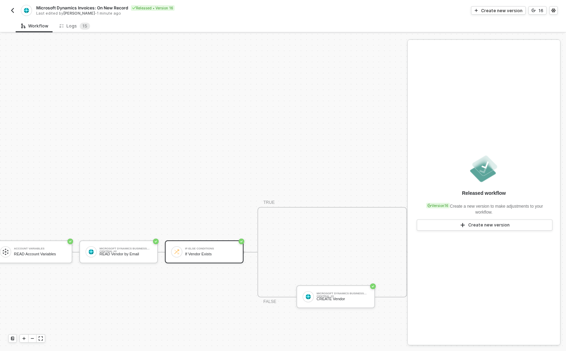
scroll to position [218, 231]
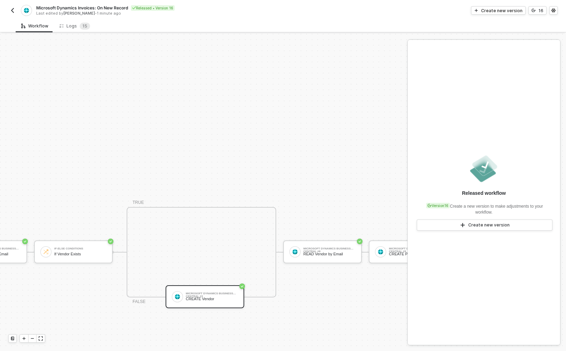
click at [211, 294] on div "Microsoft Dynamics Business Central #3" at bounding box center [212, 293] width 52 height 3
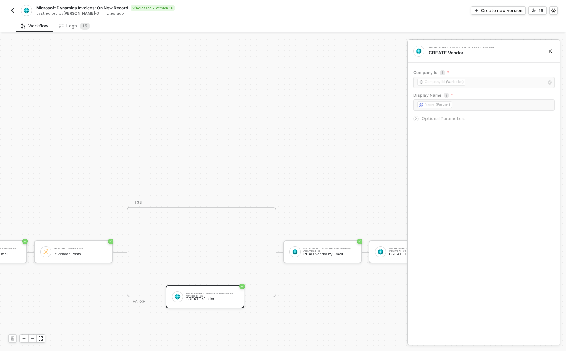
click at [415, 118] on icon "icon-arrow-right-small" at bounding box center [416, 119] width 4 height 4
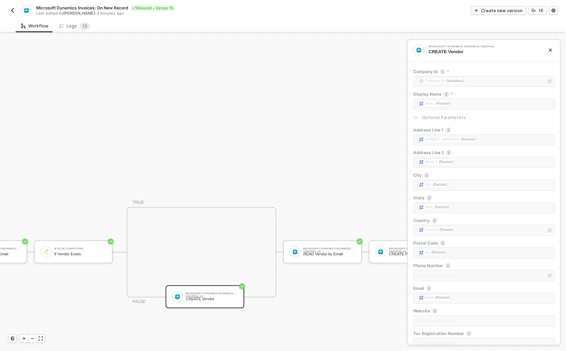
scroll to position [0, 0]
click at [498, 13] on div "Create new version" at bounding box center [501, 11] width 41 height 6
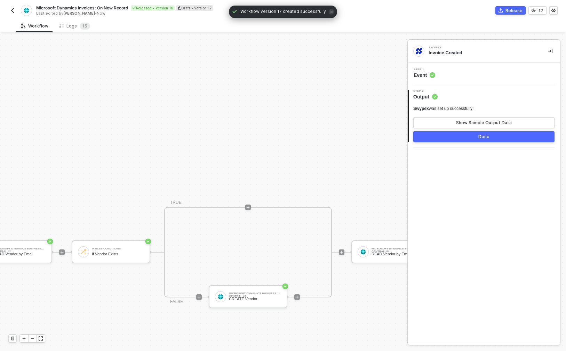
click at [436, 94] on circle at bounding box center [434, 96] width 5 height 5
click at [259, 294] on div "Microsoft Dynamics Business Central #3" at bounding box center [255, 293] width 52 height 3
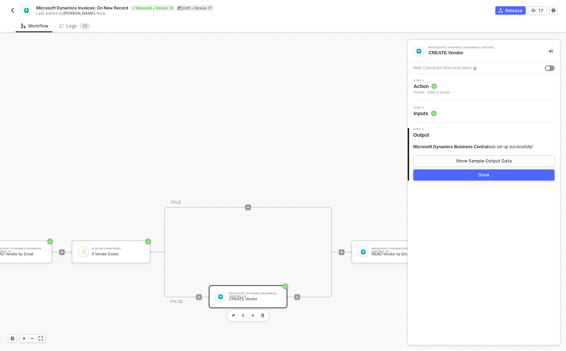
click at [436, 111] on icon at bounding box center [434, 114] width 6 height 6
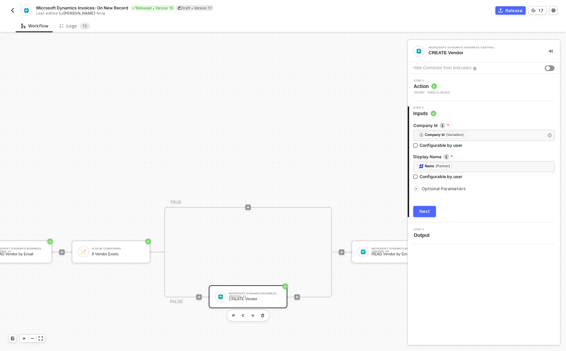
click at [420, 187] on div at bounding box center [417, 189] width 8 height 8
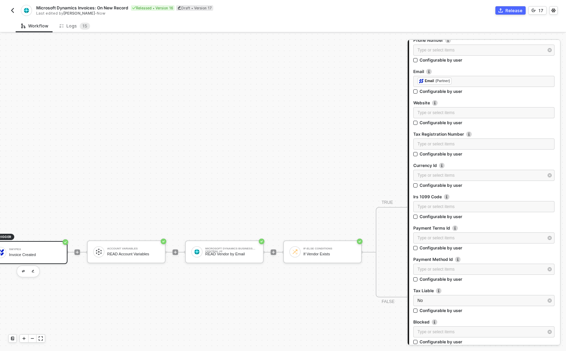
scroll to position [218, 0]
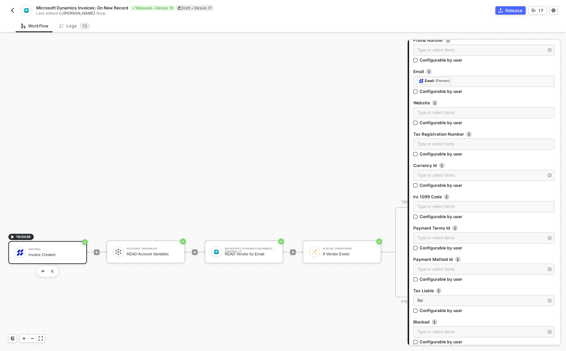
click at [61, 252] on div "Swypex Invoice Created" at bounding box center [55, 252] width 52 height 13
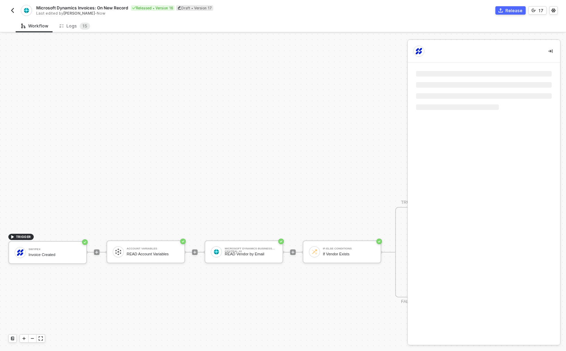
scroll to position [0, 0]
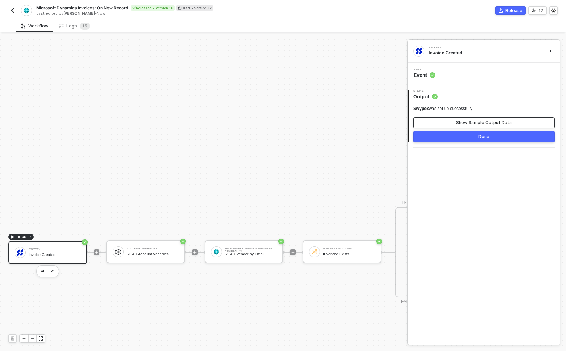
click at [475, 125] on div "Show Sample Output Data" at bounding box center [484, 123] width 56 height 6
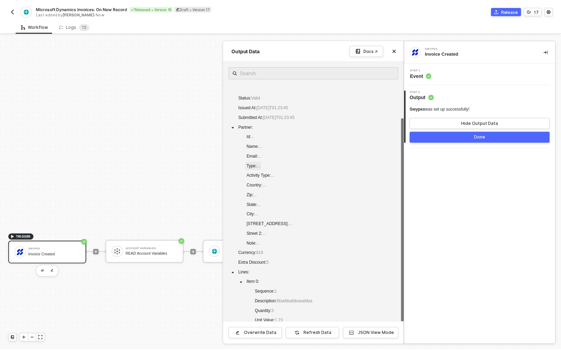
scroll to position [41, 0]
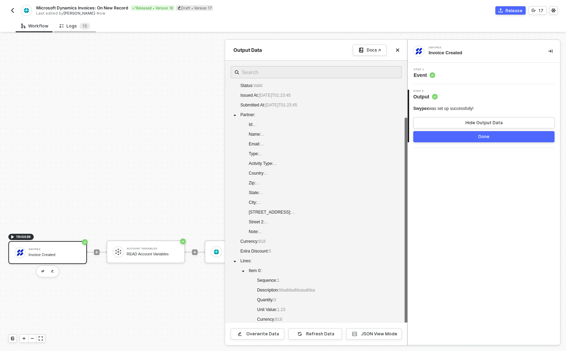
click at [72, 19] on div "Logs 1 5" at bounding box center [75, 25] width 42 height 13
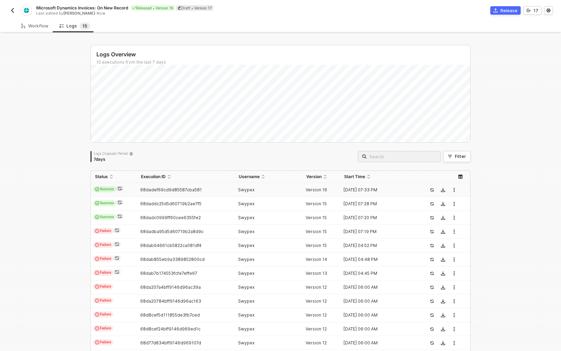
click at [169, 193] on td "68dadef69cd9d85587cba581" at bounding box center [185, 190] width 97 height 14
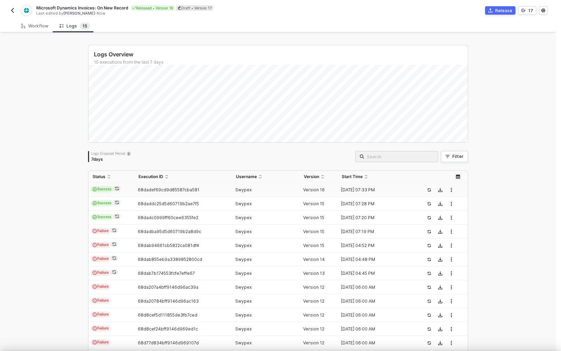
scroll to position [63, 0]
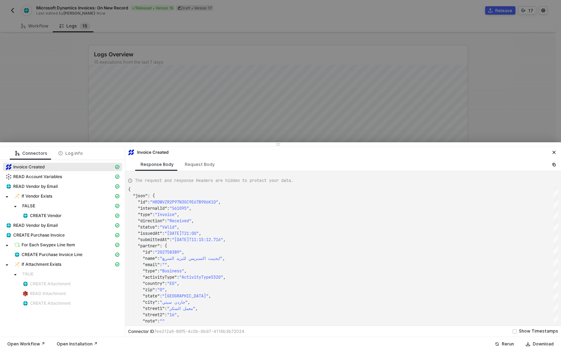
click at [53, 168] on div "Invoice Created" at bounding box center [60, 167] width 108 height 6
click at [190, 165] on div "Request Body" at bounding box center [200, 165] width 30 height 6
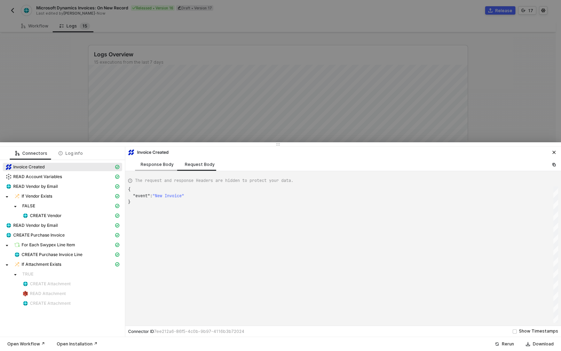
click at [153, 168] on div "Response Body" at bounding box center [157, 164] width 44 height 13
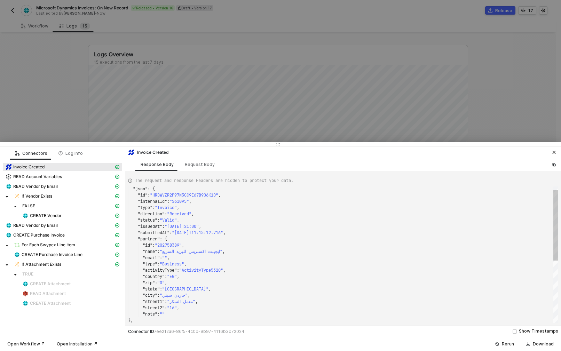
click at [177, 244] on span ""202758389"" at bounding box center [168, 246] width 27 height 6
click at [169, 246] on span ""202758389"" at bounding box center [168, 246] width 27 height 6
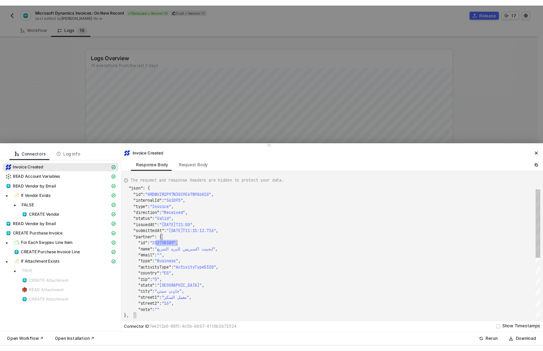
scroll to position [0, 55]
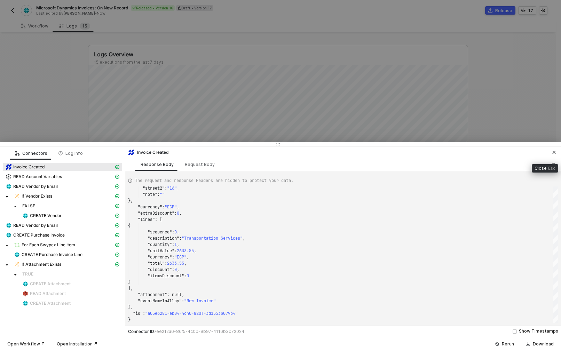
click at [554, 152] on icon "icon-close" at bounding box center [554, 152] width 3 height 3
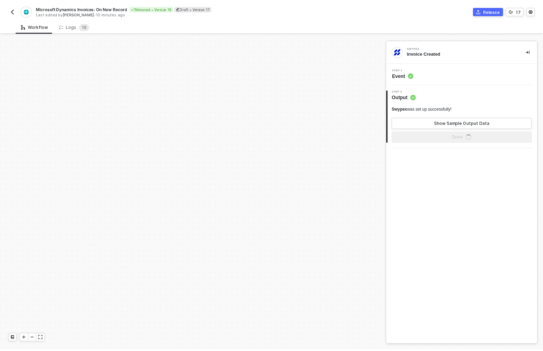
scroll to position [218, 0]
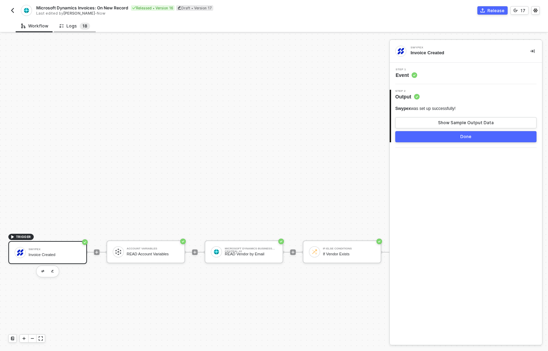
click at [80, 28] on span "1 8" at bounding box center [85, 26] width 10 height 7
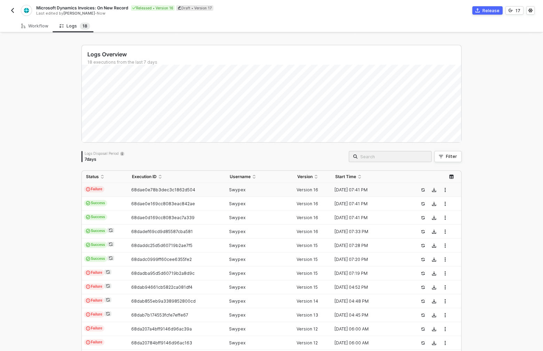
click at [199, 192] on div "68dae0e78b3dec3c1862d504" at bounding box center [174, 190] width 92 height 6
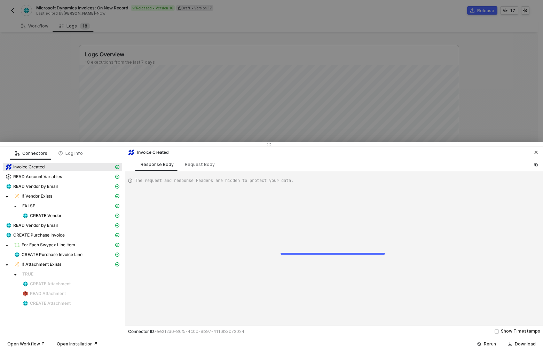
scroll to position [63, 0]
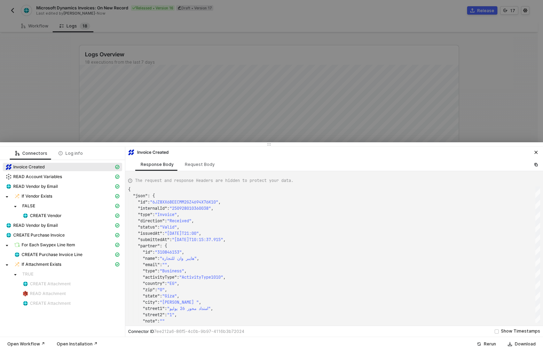
click at [63, 130] on div at bounding box center [271, 175] width 543 height 351
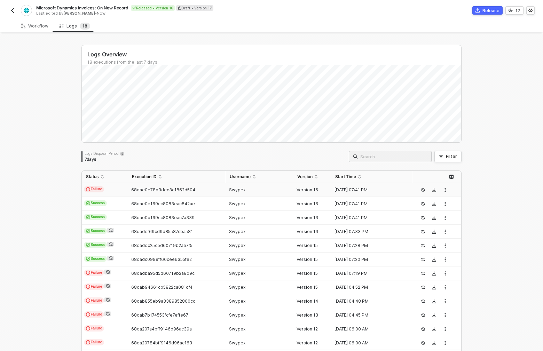
click at [109, 191] on td "Failure" at bounding box center [105, 190] width 46 height 14
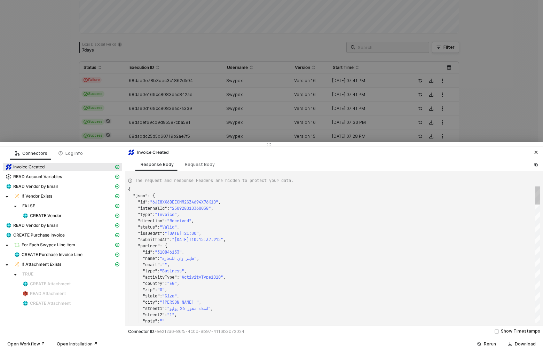
scroll to position [113, 0]
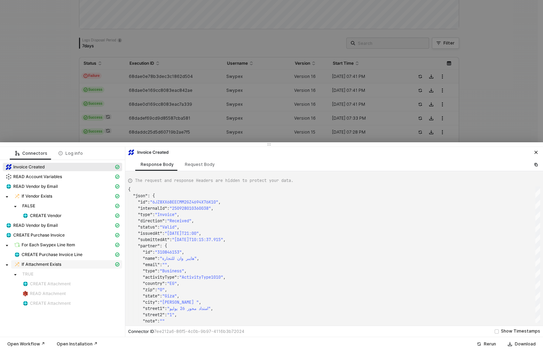
click at [70, 262] on div "If Attachment Exists" at bounding box center [64, 264] width 100 height 6
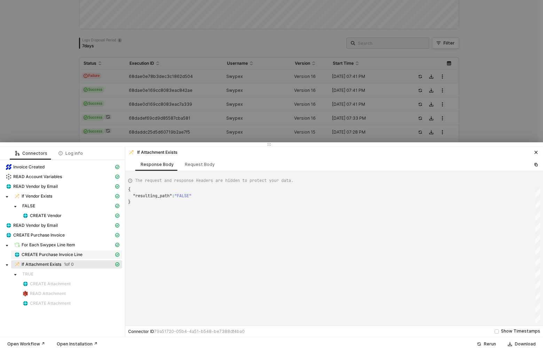
click at [73, 254] on span "CREATE Purchase Invoice Line" at bounding box center [52, 255] width 61 height 6
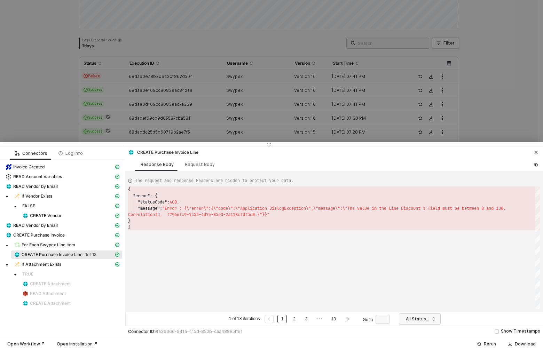
scroll to position [31, 0]
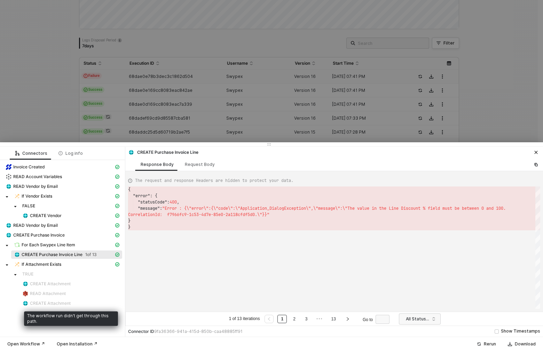
click at [59, 303] on span "CREATE Attachment" at bounding box center [50, 304] width 41 height 6
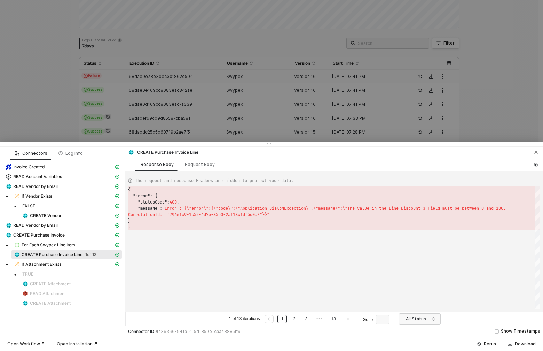
scroll to position [19, 386]
click at [506, 210] on span "scount % field must be between 0 and 100." at bounding box center [456, 209] width 100 height 6
click at [203, 163] on div "Request Body" at bounding box center [200, 165] width 30 height 6
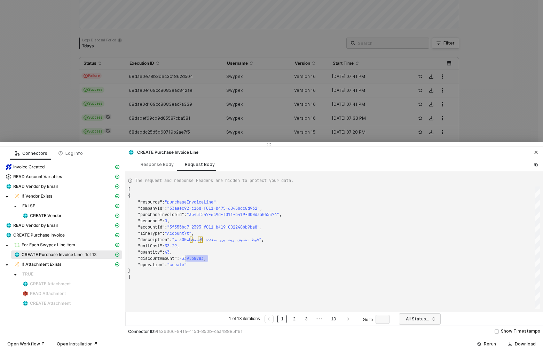
scroll to position [6, 55]
drag, startPoint x: 208, startPoint y: 258, endPoint x: 183, endPoint y: 259, distance: 25.8
click at [169, 250] on span "43" at bounding box center [167, 253] width 5 height 6
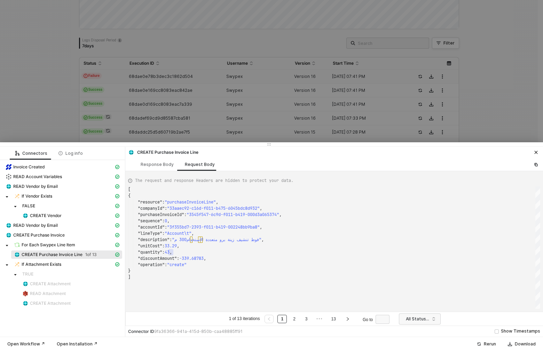
click at [204, 266] on div ""operation" : "create"" at bounding box center [334, 265] width 412 height 6
click at [161, 168] on div "Response Body" at bounding box center [157, 164] width 44 height 13
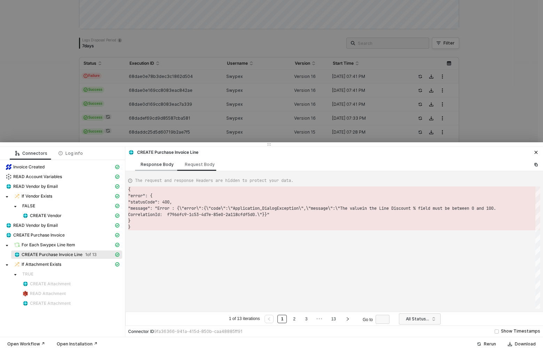
scroll to position [31, 0]
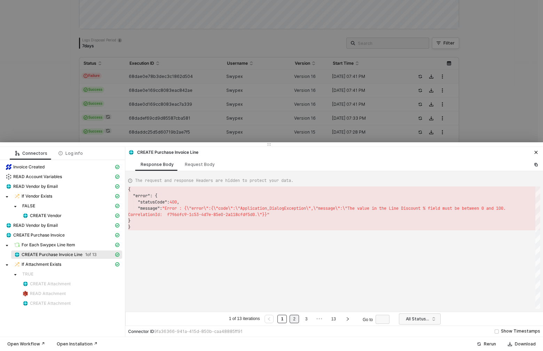
click at [294, 319] on link "2" at bounding box center [294, 319] width 7 height 8
click at [306, 320] on link "3" at bounding box center [306, 319] width 7 height 8
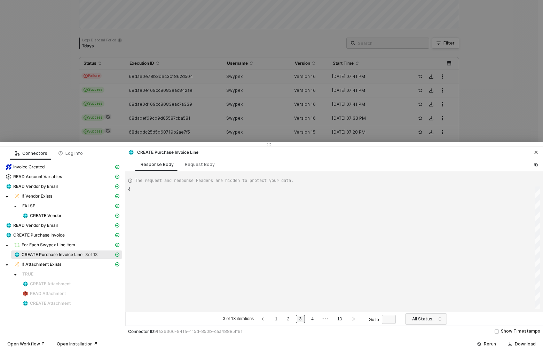
scroll to position [63, 0]
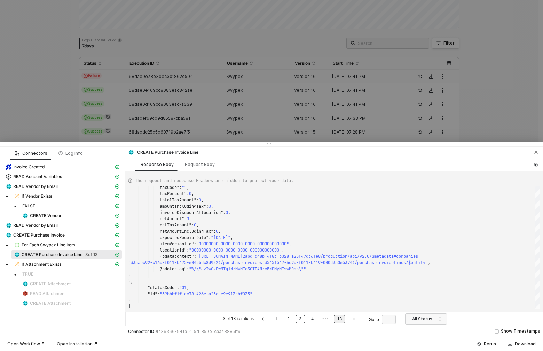
click at [344, 321] on link "13" at bounding box center [339, 319] width 9 height 8
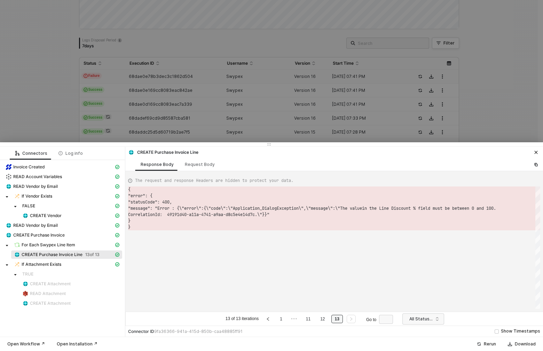
scroll to position [31, 0]
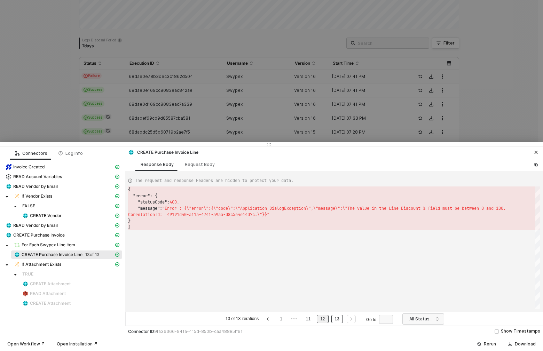
click at [327, 321] on link "12" at bounding box center [322, 319] width 9 height 8
click at [337, 322] on link "13" at bounding box center [337, 319] width 9 height 8
click at [326, 321] on link "12" at bounding box center [322, 319] width 9 height 8
click at [312, 319] on link "11" at bounding box center [308, 319] width 9 height 8
click at [346, 322] on link "13" at bounding box center [344, 319] width 9 height 8
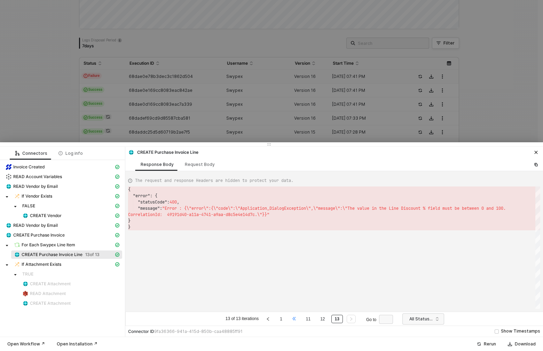
click at [294, 317] on span "•••" at bounding box center [294, 319] width 9 height 8
click at [325, 319] on link "11" at bounding box center [321, 319] width 9 height 8
click at [346, 318] on link "13" at bounding box center [344, 319] width 9 height 8
click at [283, 322] on link "1" at bounding box center [281, 319] width 7 height 8
click at [194, 166] on div "Request Body" at bounding box center [200, 165] width 30 height 6
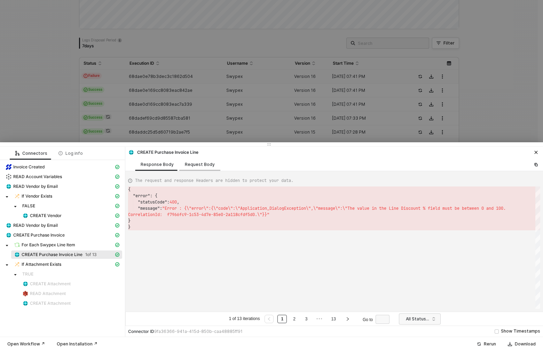
scroll to position [63, 0]
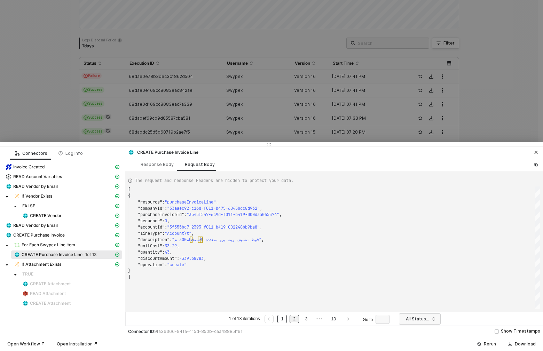
click at [295, 319] on link "2" at bounding box center [294, 319] width 7 height 8
click at [309, 318] on link "3" at bounding box center [306, 319] width 7 height 8
click at [161, 166] on div "Response Body" at bounding box center [157, 165] width 33 height 6
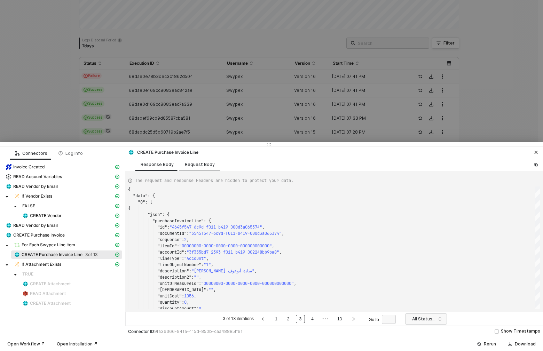
click at [200, 165] on div "Request Body" at bounding box center [200, 165] width 30 height 6
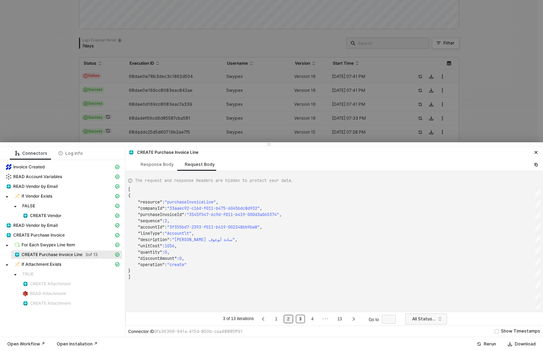
click at [291, 318] on link "2" at bounding box center [288, 319] width 7 height 8
click at [338, 323] on link "13" at bounding box center [333, 319] width 9 height 8
click at [156, 158] on div "Response Body Request Body" at bounding box center [181, 164] width 92 height 13
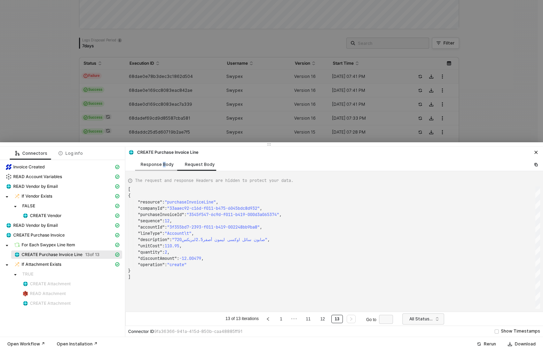
click at [162, 165] on div "Response Body" at bounding box center [157, 165] width 33 height 6
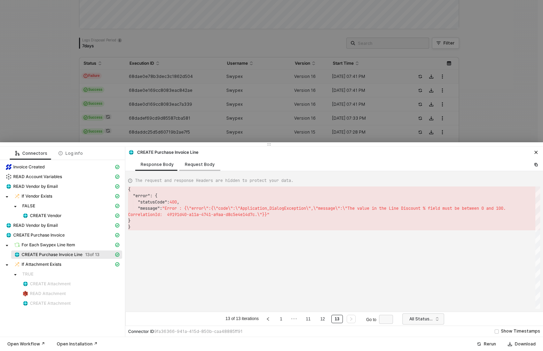
click at [196, 167] on div "Request Body" at bounding box center [200, 165] width 30 height 6
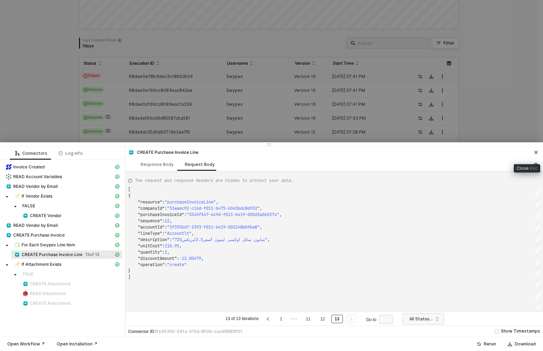
click at [538, 151] on icon "icon-close" at bounding box center [536, 152] width 4 height 4
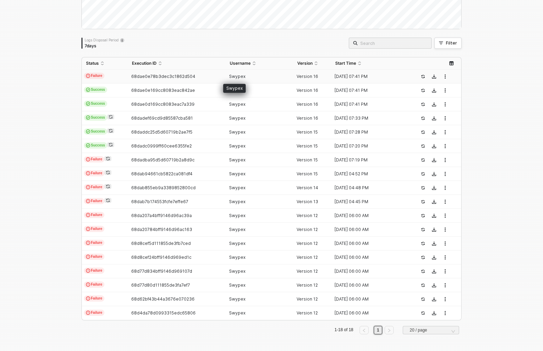
click at [238, 77] on span "Swypex" at bounding box center [237, 76] width 16 height 5
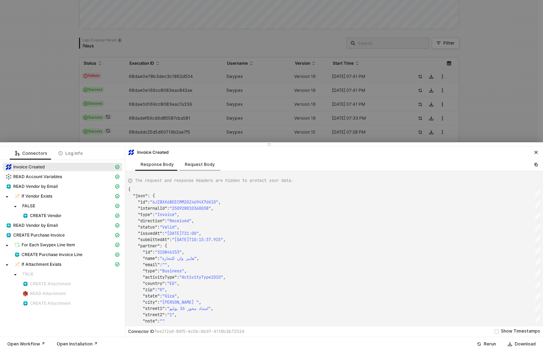
click at [201, 167] on div "Request Body" at bounding box center [199, 164] width 41 height 13
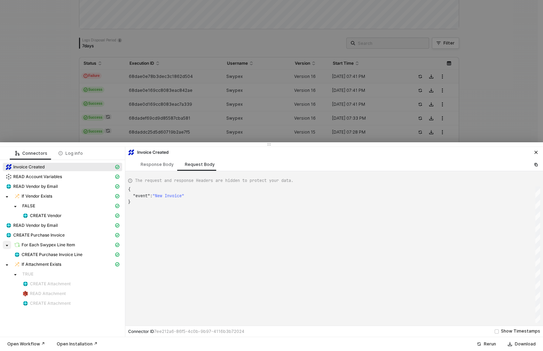
click at [9, 246] on span at bounding box center [7, 245] width 8 height 8
click at [54, 247] on span "For Each Swypex Line Item" at bounding box center [49, 245] width 54 height 6
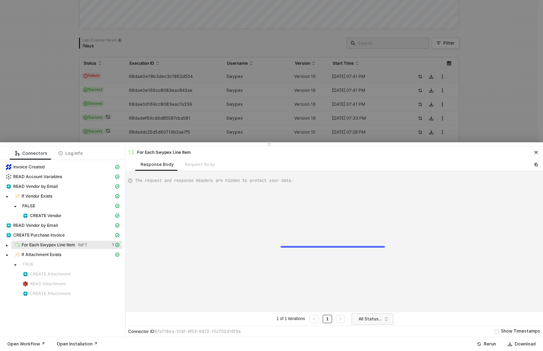
scroll to position [63, 0]
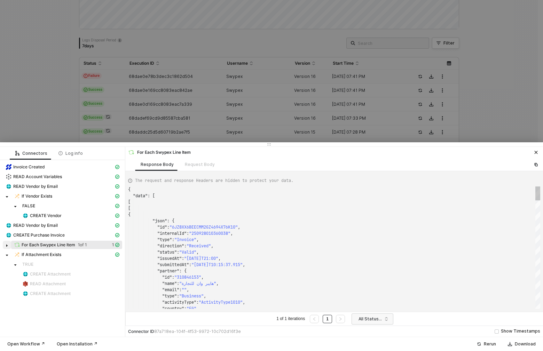
click at [8, 244] on span at bounding box center [7, 245] width 8 height 8
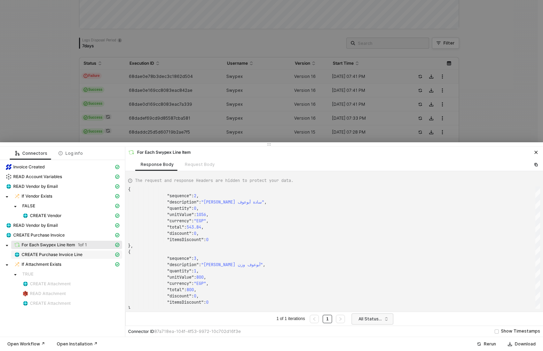
click at [67, 252] on span "CREATE Purchase Invoice Line" at bounding box center [52, 255] width 61 height 6
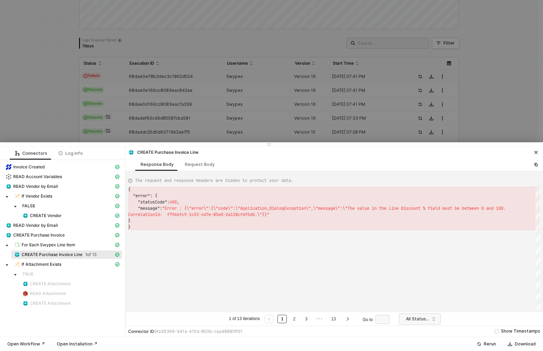
scroll to position [31, 0]
click at [307, 317] on link "3" at bounding box center [306, 319] width 7 height 8
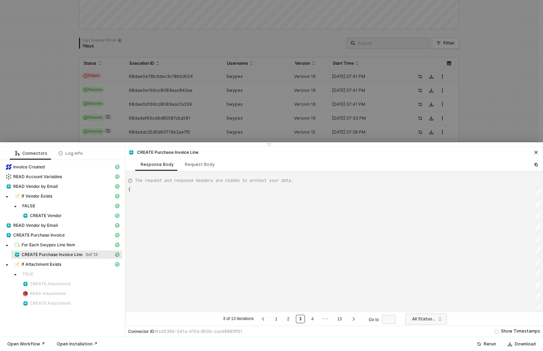
scroll to position [63, 0]
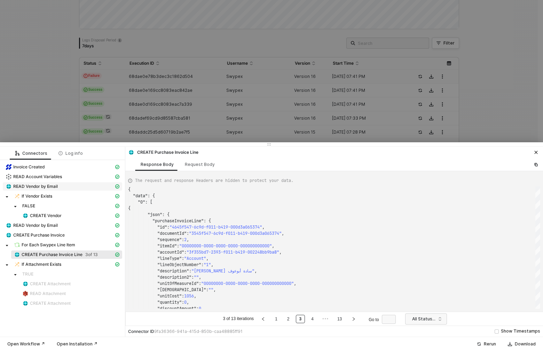
click at [48, 187] on span "READ Vendor by Email" at bounding box center [35, 187] width 45 height 6
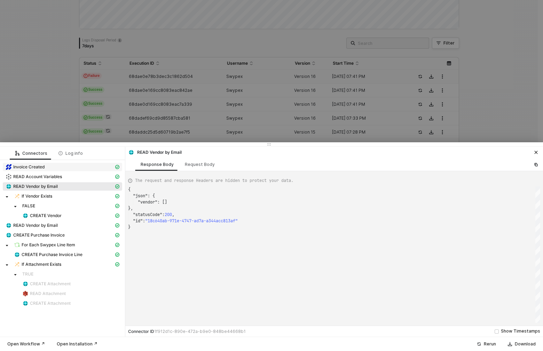
click at [62, 169] on div "Invoice Created" at bounding box center [60, 167] width 108 height 6
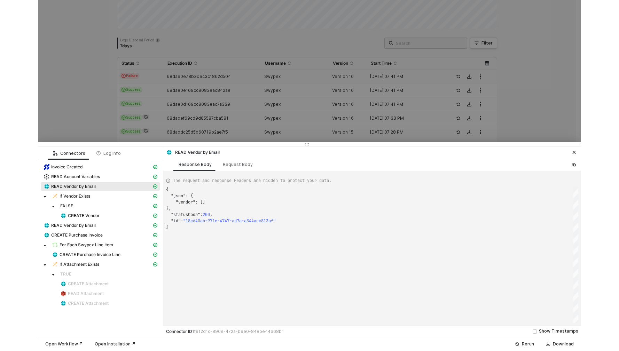
scroll to position [63, 0]
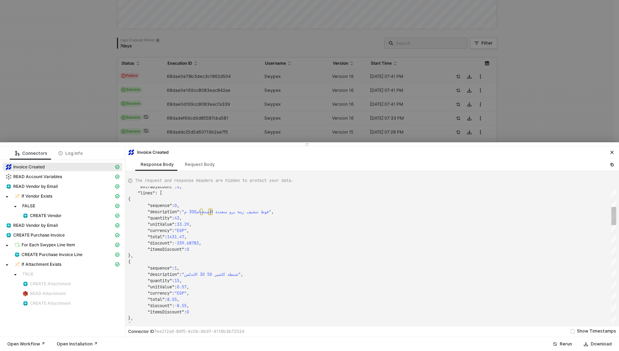
click at [179, 281] on span "15" at bounding box center [176, 281] width 5 height 6
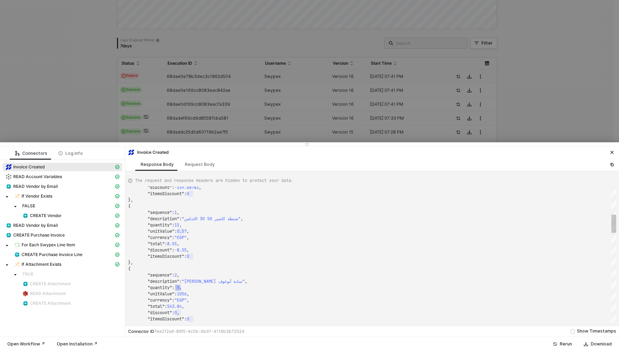
drag, startPoint x: 181, startPoint y: 287, endPoint x: 175, endPoint y: 287, distance: 5.2
drag, startPoint x: 187, startPoint y: 286, endPoint x: 145, endPoint y: 286, distance: 41.4
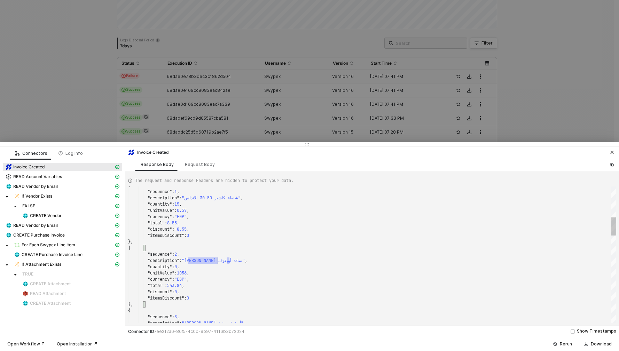
scroll to position [50, 65]
click at [159, 266] on span ""quantity"" at bounding box center [160, 267] width 24 height 6
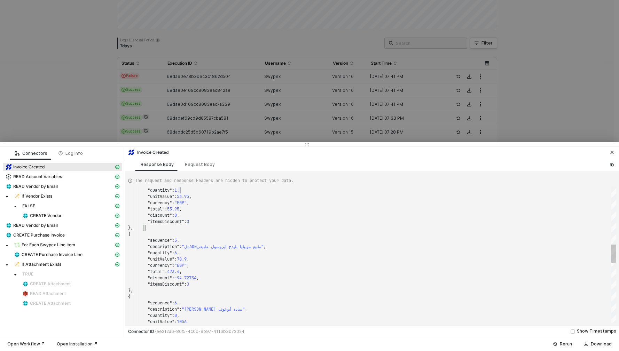
click at [177, 252] on span "6" at bounding box center [175, 253] width 2 height 6
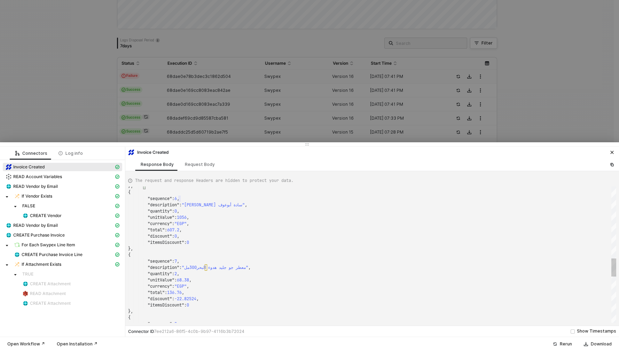
click at [197, 299] on span "-339.68783" at bounding box center [186, 299] width 24 height 6
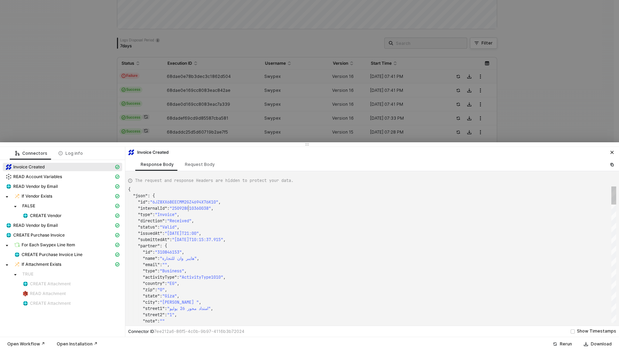
click at [166, 202] on span ""6JZ8XX6BEECMM2GZ4694X76K10"" at bounding box center [184, 202] width 68 height 6
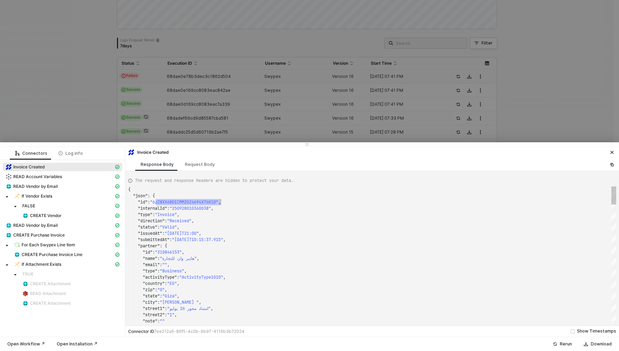
scroll to position [13, 98]
